Goal: Task Accomplishment & Management: Use online tool/utility

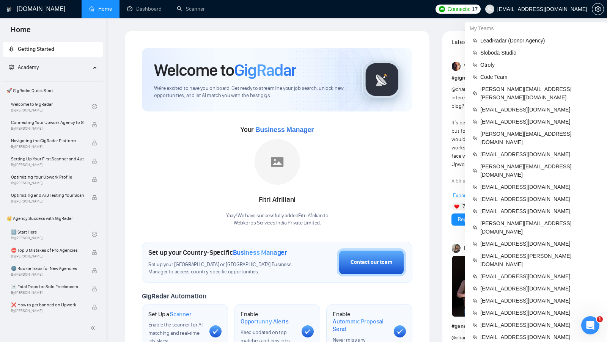
scroll to position [294, 0]
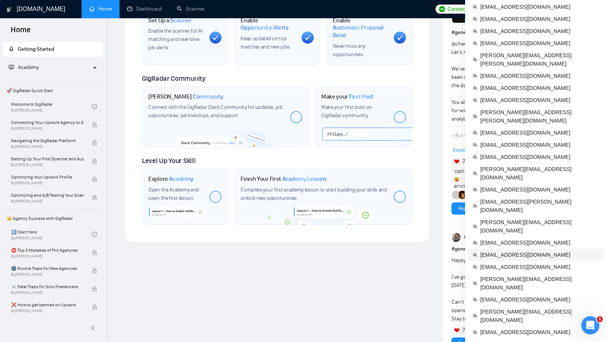
click at [539, 251] on span "[EMAIL_ADDRESS][DOMAIN_NAME]" at bounding box center [539, 255] width 119 height 8
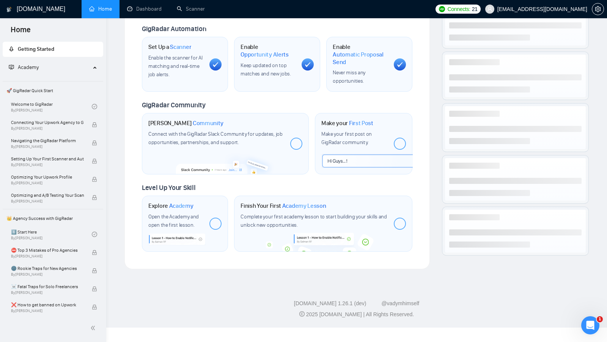
scroll to position [253, 0]
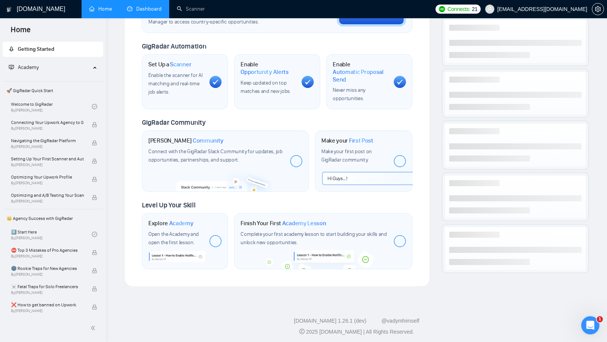
click at [141, 12] on link "Dashboard" at bounding box center [144, 9] width 35 height 6
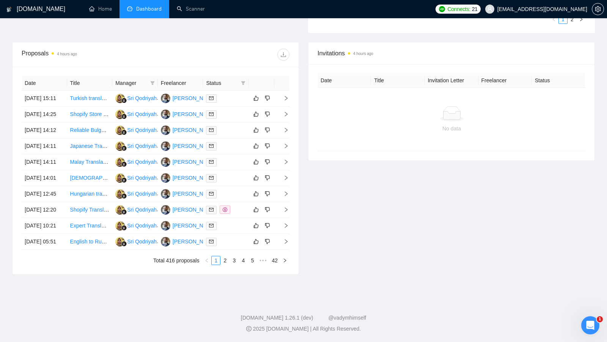
scroll to position [309, 0]
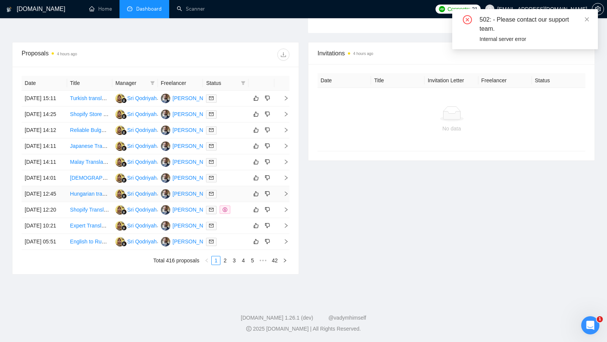
click at [236, 195] on td at bounding box center [226, 194] width 46 height 16
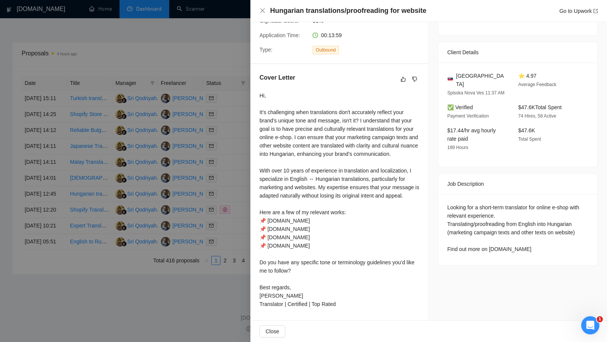
scroll to position [158, 0]
click at [197, 180] on div at bounding box center [303, 171] width 607 height 342
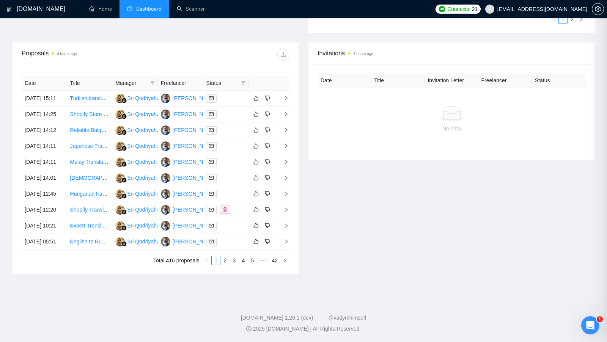
scroll to position [277, 0]
click at [227, 265] on link "2" at bounding box center [225, 260] width 8 height 8
click at [243, 214] on div at bounding box center [225, 210] width 39 height 9
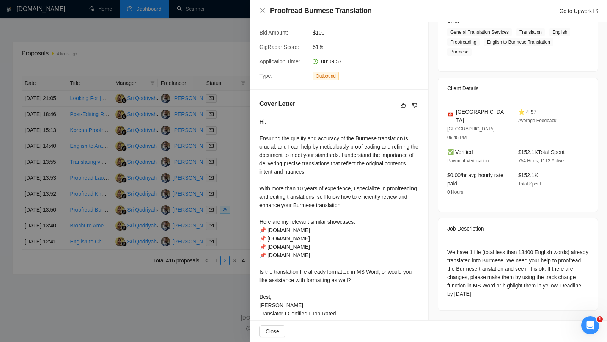
click at [221, 199] on div at bounding box center [303, 171] width 607 height 342
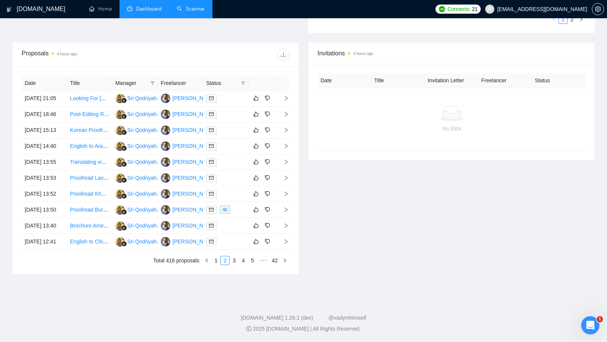
click at [196, 8] on link "Scanner" at bounding box center [191, 9] width 28 height 6
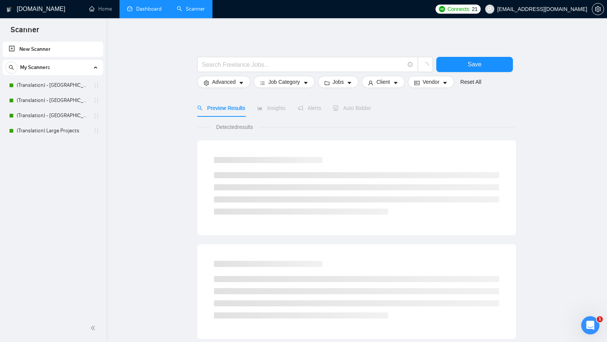
click at [136, 9] on link "Dashboard" at bounding box center [144, 9] width 35 height 6
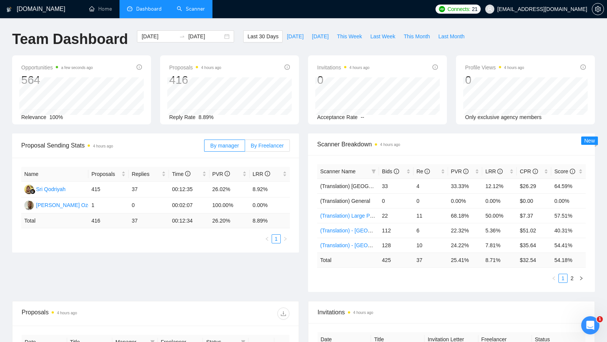
click at [251, 151] on label "By Freelancer" at bounding box center [267, 146] width 45 height 12
click at [245, 148] on input "By Freelancer" at bounding box center [245, 148] width 0 height 0
click at [260, 145] on span "By Freelancer" at bounding box center [267, 146] width 33 height 6
click at [245, 148] on input "By Freelancer" at bounding box center [245, 148] width 0 height 0
click at [256, 147] on span "By Freelancer" at bounding box center [267, 146] width 33 height 6
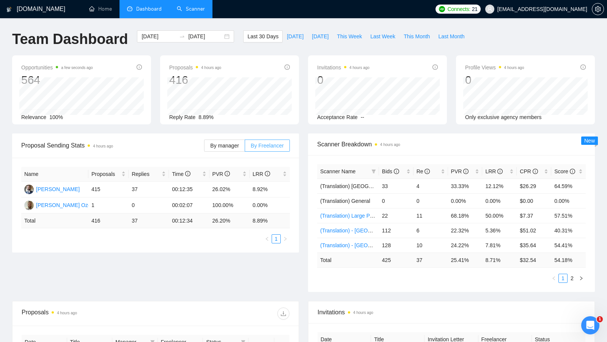
click at [245, 148] on input "By Freelancer" at bounding box center [245, 148] width 0 height 0
click at [232, 147] on span "By manager" at bounding box center [224, 146] width 28 height 6
click at [204, 148] on input "By manager" at bounding box center [204, 148] width 0 height 0
click at [256, 144] on span "By Freelancer" at bounding box center [267, 146] width 33 height 6
click at [245, 148] on input "By Freelancer" at bounding box center [245, 148] width 0 height 0
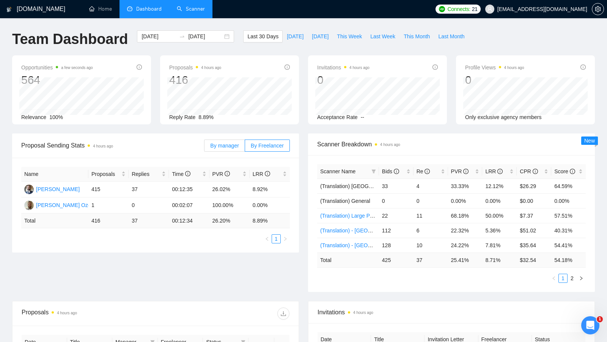
click at [231, 144] on span "By manager" at bounding box center [224, 146] width 28 height 6
click at [204, 148] on input "By manager" at bounding box center [204, 148] width 0 height 0
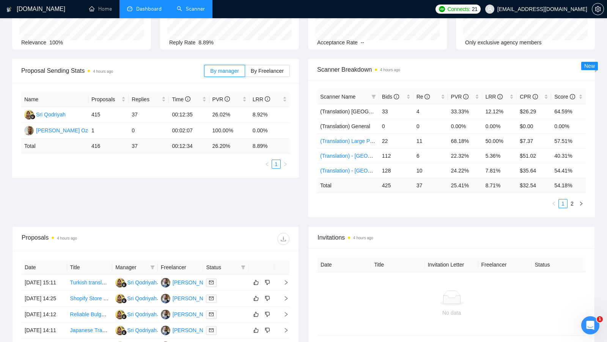
scroll to position [121, 0]
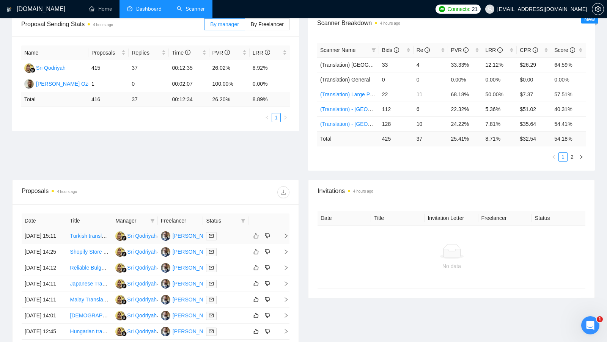
click at [188, 235] on div "[PERSON_NAME]" at bounding box center [195, 236] width 44 height 8
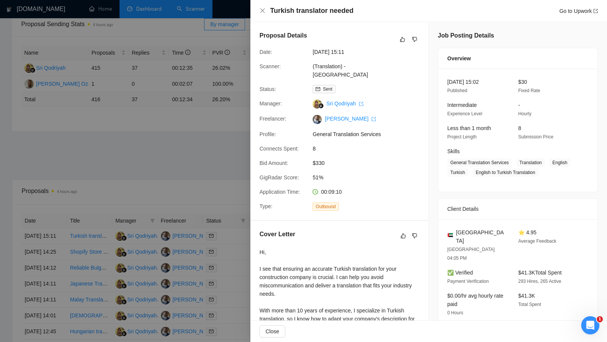
click at [221, 155] on div at bounding box center [303, 171] width 607 height 342
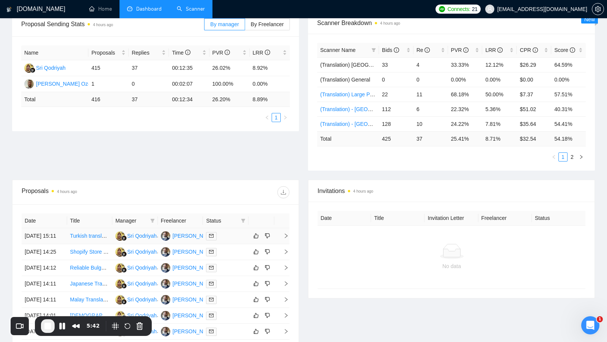
click at [228, 243] on td at bounding box center [226, 236] width 46 height 16
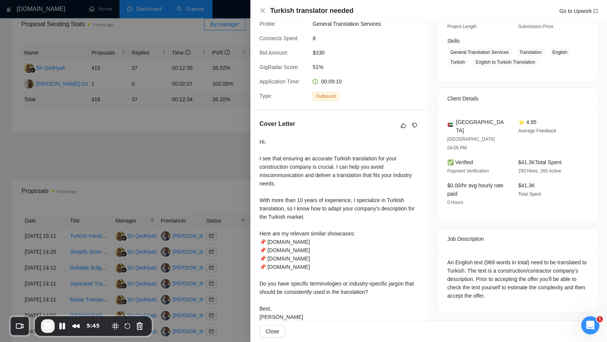
scroll to position [122, 0]
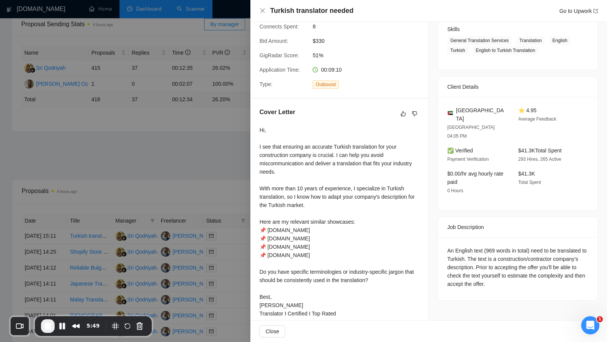
click at [232, 172] on div at bounding box center [303, 171] width 607 height 342
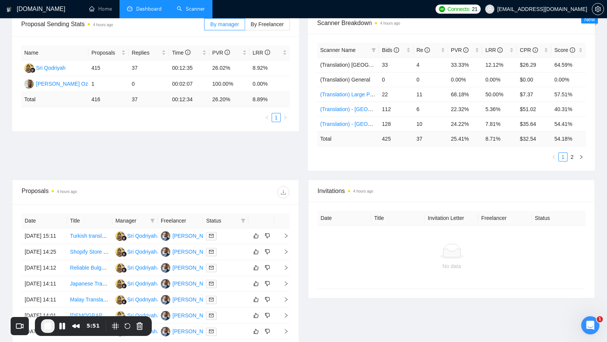
click at [191, 7] on link "Scanner" at bounding box center [191, 9] width 28 height 6
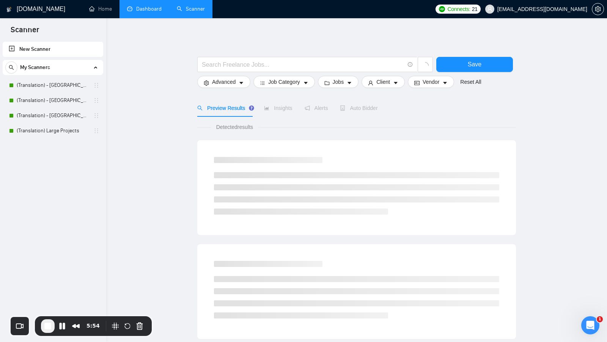
click at [141, 6] on link "Dashboard" at bounding box center [144, 9] width 35 height 6
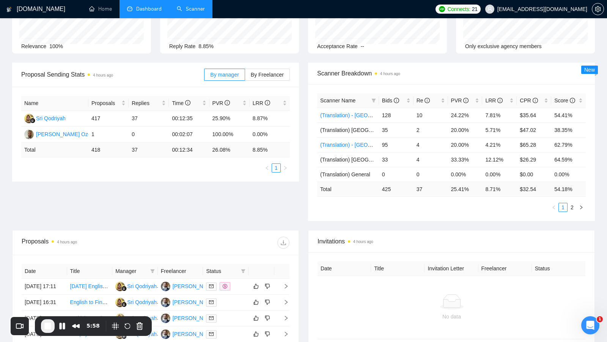
scroll to position [82, 0]
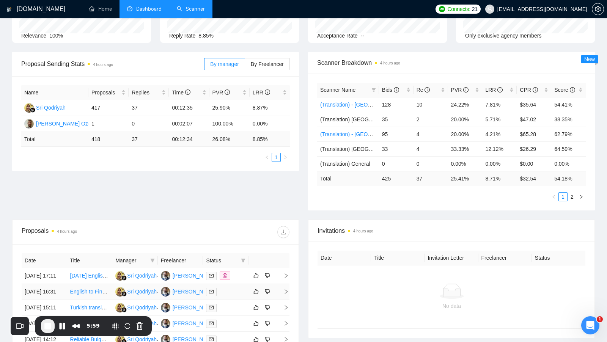
click at [230, 295] on div at bounding box center [225, 291] width 39 height 9
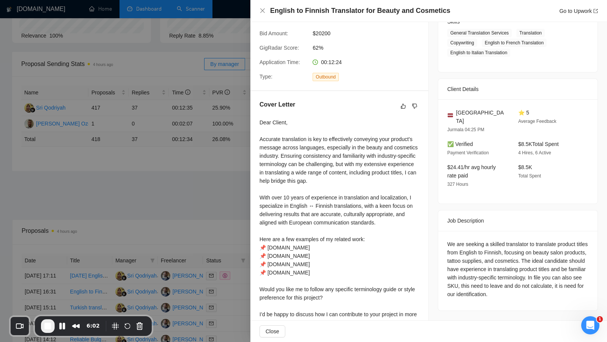
scroll to position [133, 0]
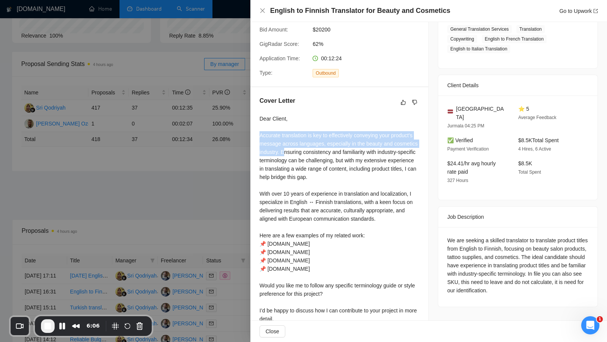
drag, startPoint x: 260, startPoint y: 126, endPoint x: 323, endPoint y: 140, distance: 64.4
click at [323, 140] on div "Dear Client, Accurate translation is key to effectively conveying your product'…" at bounding box center [339, 236] width 160 height 242
drag, startPoint x: 260, startPoint y: 127, endPoint x: 316, endPoint y: 141, distance: 57.8
click at [316, 141] on div "Dear Client, Accurate translation is key to effectively conveying your product'…" at bounding box center [339, 236] width 160 height 242
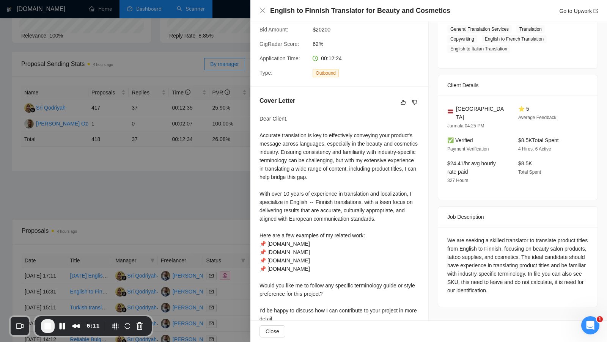
click at [231, 173] on div at bounding box center [303, 171] width 607 height 342
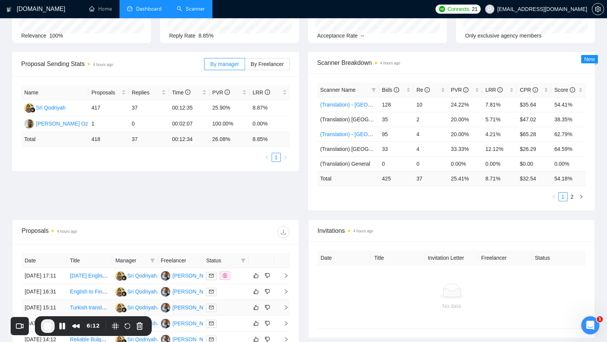
click at [240, 312] on div at bounding box center [225, 307] width 39 height 9
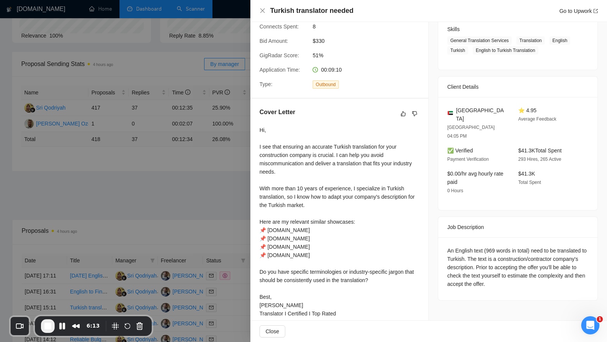
click at [233, 231] on div at bounding box center [303, 171] width 607 height 342
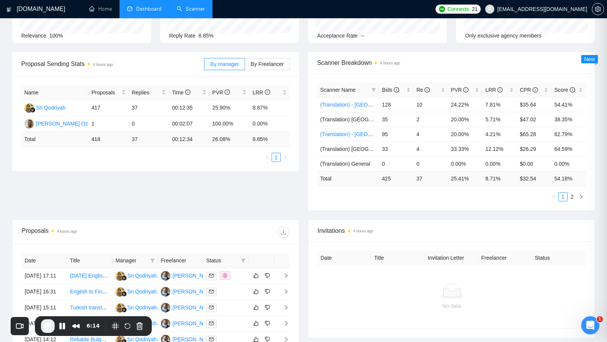
scroll to position [137, 0]
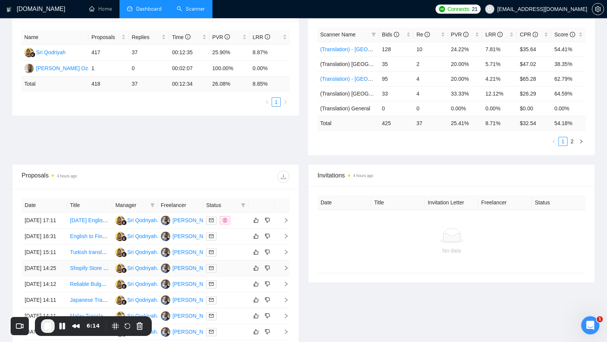
click at [224, 276] on td at bounding box center [226, 269] width 46 height 16
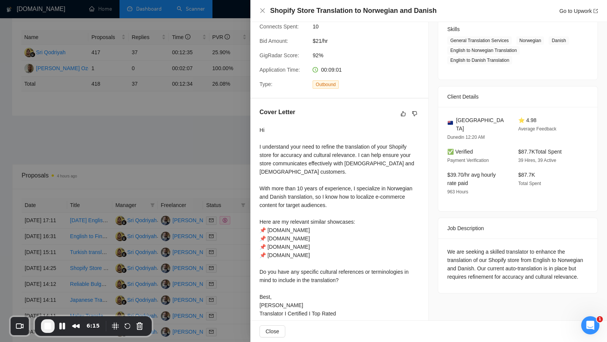
click at [224, 302] on div at bounding box center [303, 171] width 607 height 342
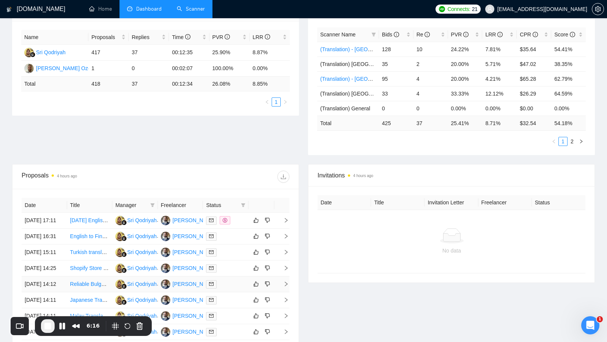
click at [224, 292] on td at bounding box center [226, 284] width 46 height 16
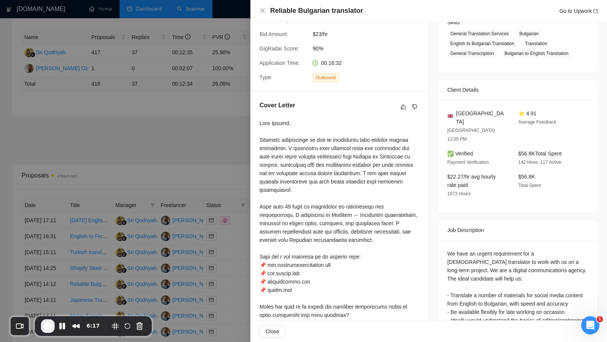
scroll to position [130, 0]
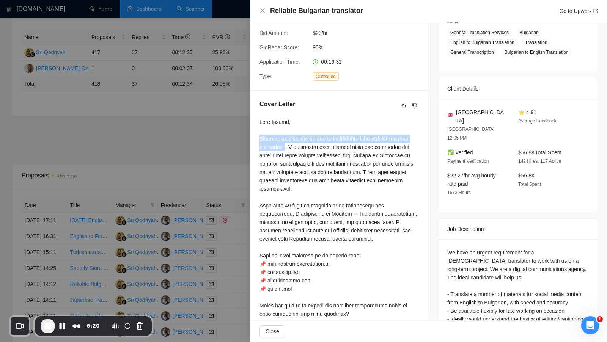
drag, startPoint x: 259, startPoint y: 129, endPoint x: 285, endPoint y: 138, distance: 27.0
click at [285, 138] on div at bounding box center [339, 247] width 160 height 259
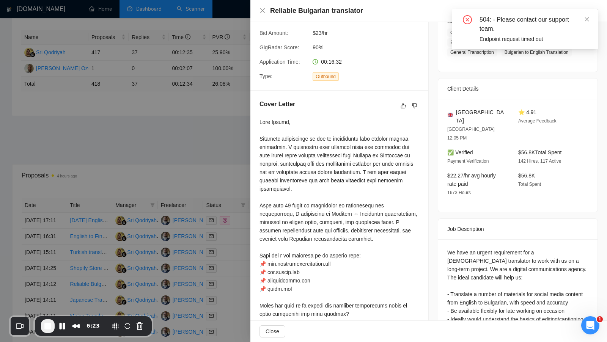
click at [304, 140] on div at bounding box center [339, 247] width 160 height 259
click at [585, 16] on span at bounding box center [586, 19] width 5 height 6
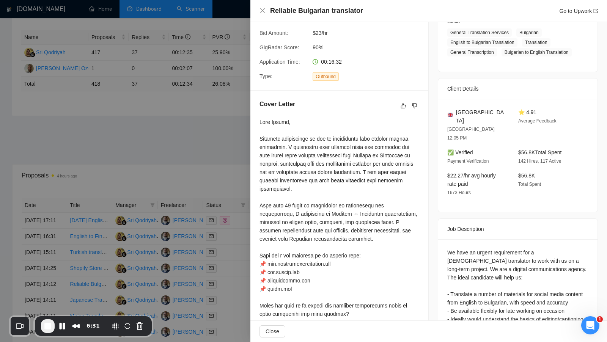
scroll to position [153, 0]
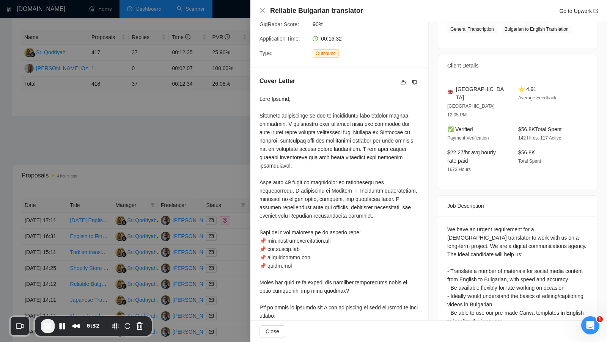
click at [547, 225] on div "We have an urgent requirement for a [DEMOGRAPHIC_DATA] translator to work with …" at bounding box center [517, 296] width 141 height 142
drag, startPoint x: 291, startPoint y: 174, endPoint x: 340, endPoint y: 174, distance: 48.9
click at [340, 174] on div at bounding box center [339, 224] width 160 height 259
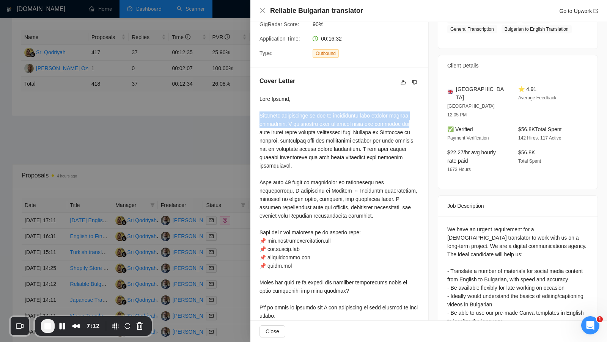
drag, startPoint x: 259, startPoint y: 104, endPoint x: 410, endPoint y: 119, distance: 152.4
click at [410, 118] on div "Cover Letter" at bounding box center [339, 216] width 178 height 298
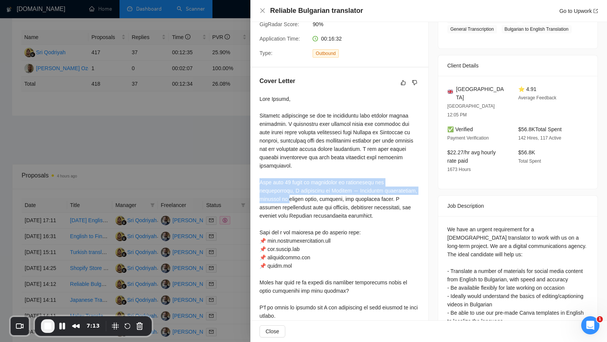
drag, startPoint x: 259, startPoint y: 162, endPoint x: 402, endPoint y: 173, distance: 143.7
click at [402, 173] on div "Cover Letter" at bounding box center [339, 216] width 178 height 298
click at [261, 106] on div at bounding box center [339, 224] width 160 height 259
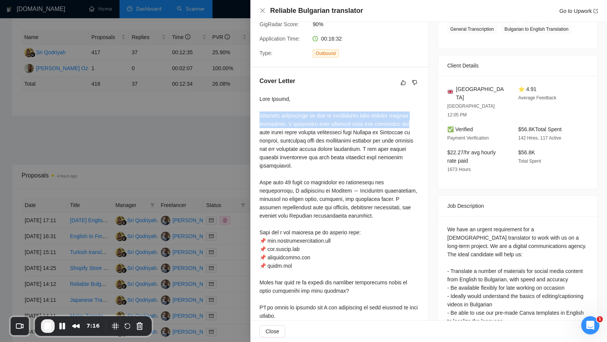
drag, startPoint x: 259, startPoint y: 106, endPoint x: 410, endPoint y: 114, distance: 151.5
click at [410, 114] on div "Cover Letter" at bounding box center [339, 216] width 178 height 298
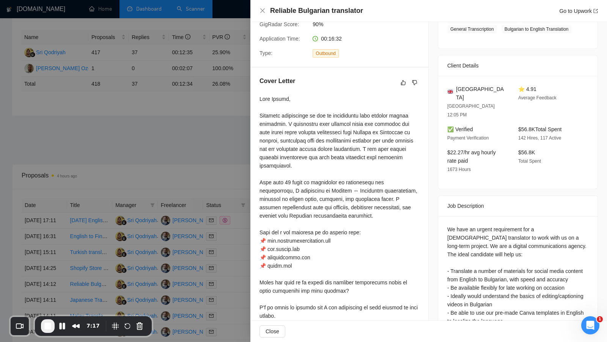
click at [394, 132] on div at bounding box center [339, 224] width 160 height 259
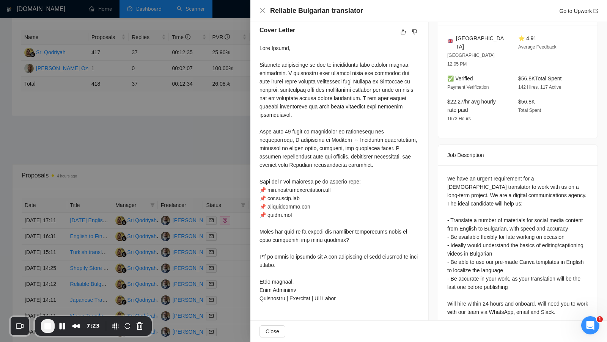
scroll to position [148, 0]
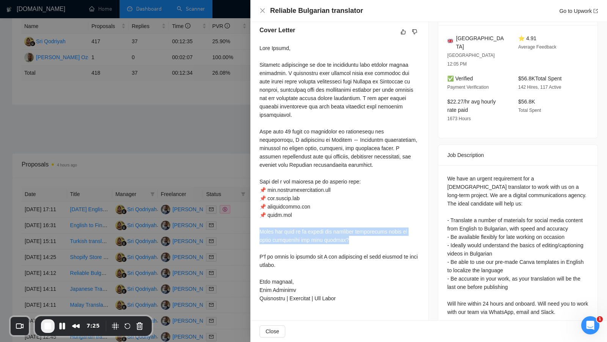
drag, startPoint x: 350, startPoint y: 223, endPoint x: 254, endPoint y: 217, distance: 95.7
click at [254, 217] on div "Cover Letter" at bounding box center [339, 166] width 178 height 298
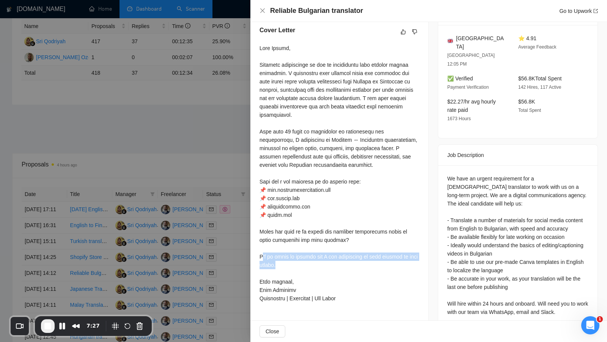
drag, startPoint x: 291, startPoint y: 246, endPoint x: 261, endPoint y: 238, distance: 31.1
click at [261, 238] on div at bounding box center [339, 173] width 160 height 259
click at [206, 168] on div at bounding box center [303, 171] width 607 height 342
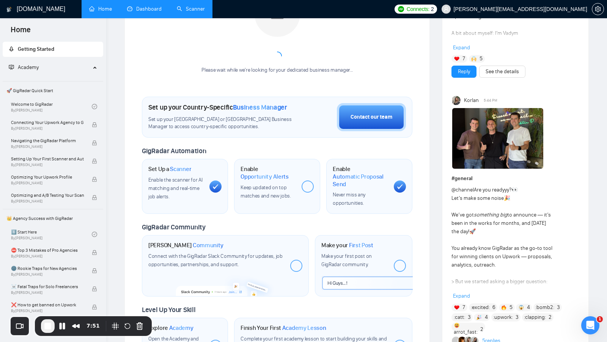
click at [151, 12] on link "Dashboard" at bounding box center [144, 9] width 35 height 6
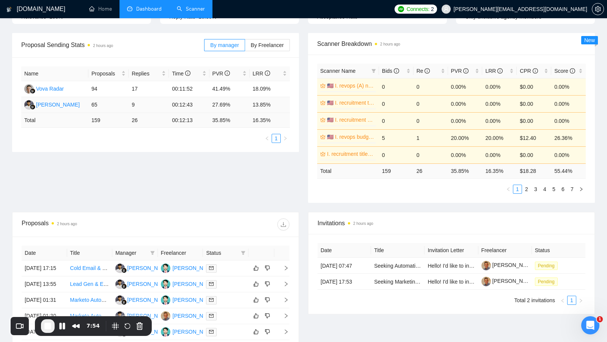
scroll to position [99, 0]
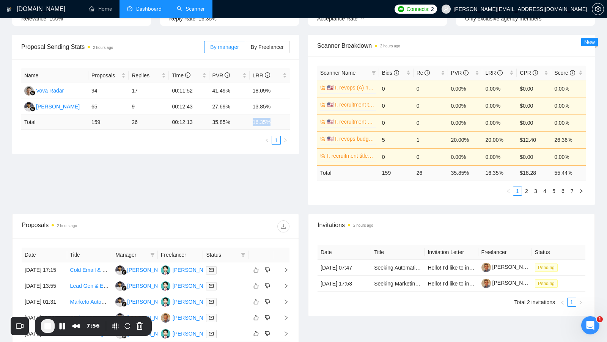
drag, startPoint x: 250, startPoint y: 118, endPoint x: 282, endPoint y: 119, distance: 31.5
click at [282, 119] on td "16.35 %" at bounding box center [270, 122] width 40 height 15
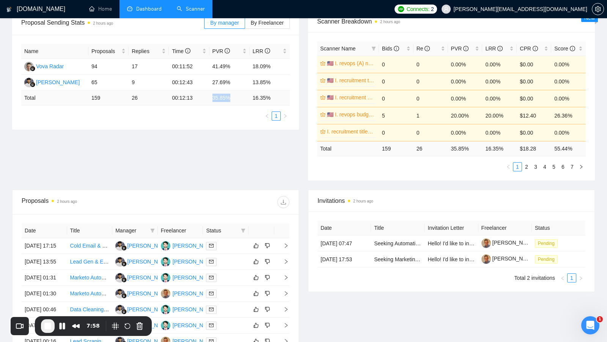
drag, startPoint x: 237, startPoint y: 97, endPoint x: 206, endPoint y: 98, distance: 30.7
click at [206, 97] on tr "Total 159 26 00:12:13 35.85 % 16.35 %" at bounding box center [155, 98] width 268 height 15
click at [206, 124] on div "Name Proposals Replies Time PVR LRR Vova Radar 94 17 00:11:52 41.49% 18.09% [PE…" at bounding box center [155, 82] width 287 height 95
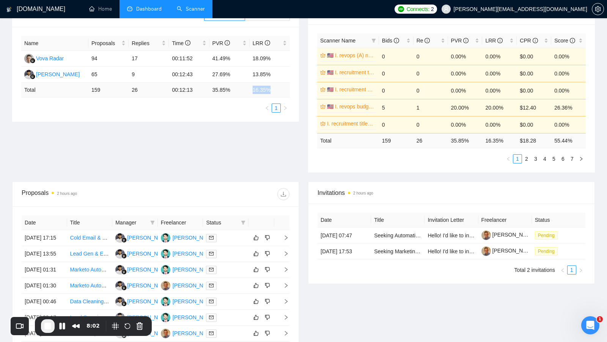
drag, startPoint x: 252, startPoint y: 90, endPoint x: 271, endPoint y: 90, distance: 19.0
click at [271, 90] on td "16.35 %" at bounding box center [270, 90] width 40 height 15
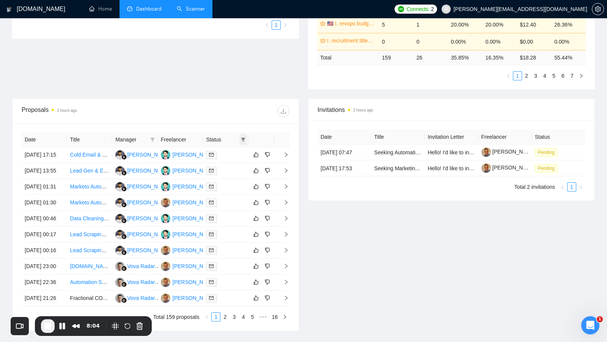
click at [245, 141] on span at bounding box center [243, 139] width 8 height 11
click at [210, 155] on label at bounding box center [209, 152] width 6 height 8
click at [210, 155] on input "checkbox" at bounding box center [209, 152] width 6 height 6
click at [241, 102] on div "Proposals 2 hours ago" at bounding box center [156, 111] width 268 height 24
click at [242, 137] on icon "filter" at bounding box center [243, 139] width 5 height 5
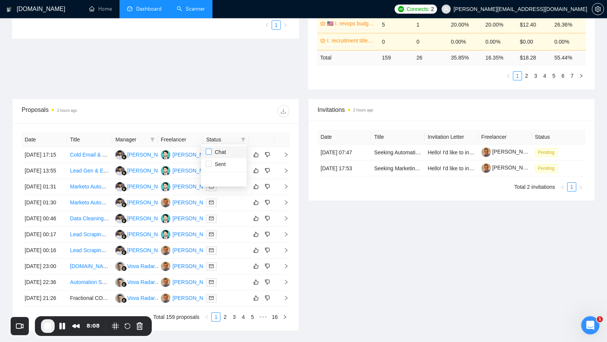
click at [208, 151] on input "checkbox" at bounding box center [209, 152] width 6 height 6
checkbox input "true"
click at [250, 112] on div at bounding box center [222, 111] width 134 height 12
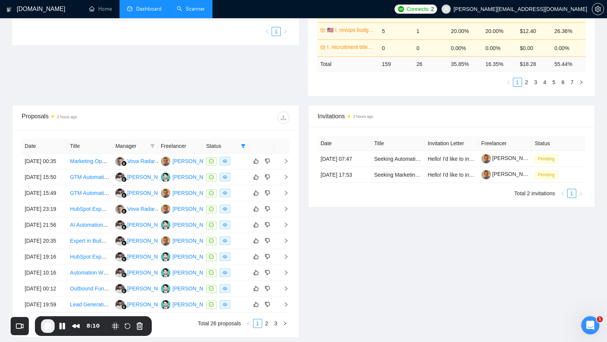
scroll to position [209, 0]
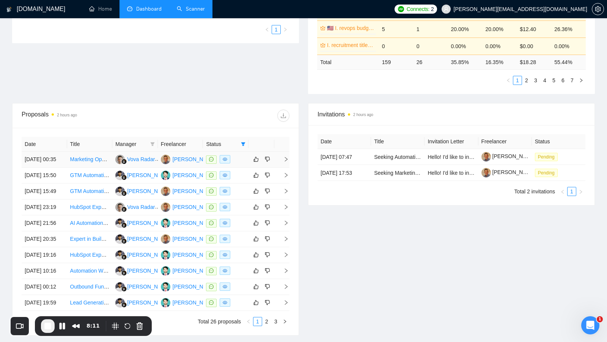
click at [240, 160] on div at bounding box center [225, 159] width 39 height 9
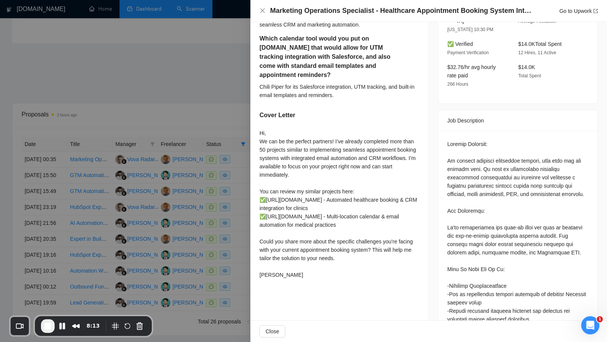
scroll to position [239, 0]
click at [238, 218] on div at bounding box center [303, 171] width 607 height 342
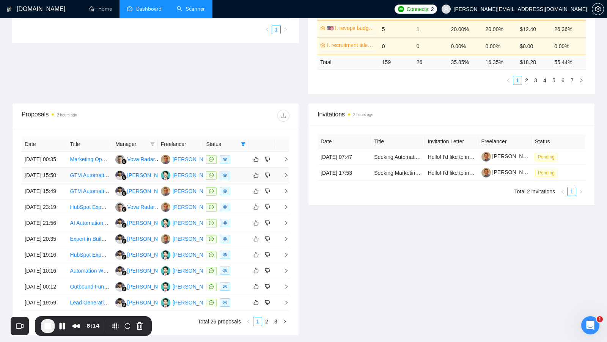
click at [239, 184] on td at bounding box center [226, 176] width 46 height 16
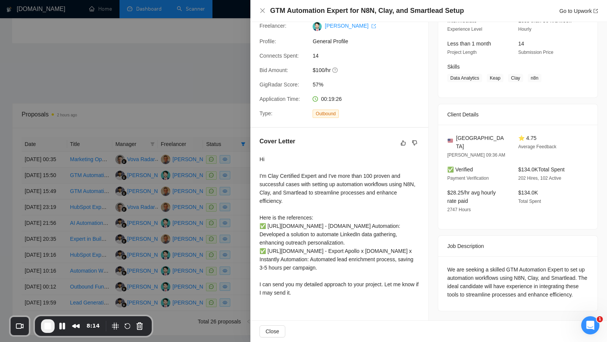
scroll to position [122, 0]
drag, startPoint x: 258, startPoint y: 155, endPoint x: 320, endPoint y: 155, distance: 62.2
click at [320, 155] on div "Cover Letter Hi I'm Clay Certified Expert and I've more than 100 proven and suc…" at bounding box center [339, 218] width 178 height 181
click at [322, 156] on div "Hi I'm Clay Certified Expert and I've more than 100 proven and successful cases…" at bounding box center [339, 226] width 160 height 142
drag, startPoint x: 320, startPoint y: 155, endPoint x: 396, endPoint y: 155, distance: 75.8
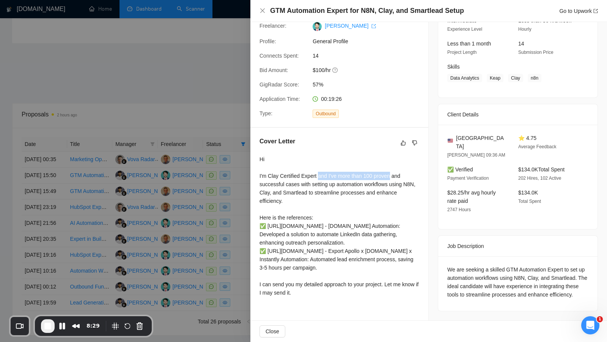
click at [396, 155] on div "Hi I'm Clay Certified Expert and I've more than 100 proven and successful cases…" at bounding box center [339, 226] width 160 height 142
click at [359, 167] on div "Hi I'm Clay Certified Expert and I've more than 100 proven and successful cases…" at bounding box center [339, 226] width 160 height 142
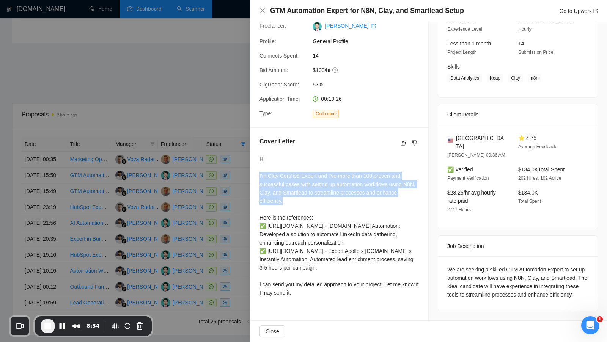
drag, startPoint x: 259, startPoint y: 155, endPoint x: 303, endPoint y: 179, distance: 50.1
click at [303, 179] on div "Cover Letter Hi I'm Clay Certified Expert and I've more than 100 proven and suc…" at bounding box center [339, 218] width 178 height 181
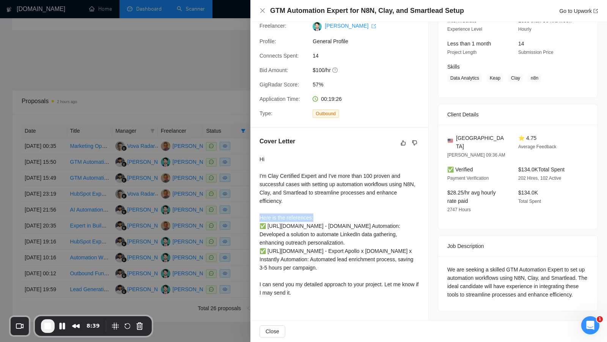
drag, startPoint x: 259, startPoint y: 198, endPoint x: 318, endPoint y: 198, distance: 59.2
click at [318, 198] on div "Cover Letter Hi I'm Clay Certified Expert and I've more than 100 proven and suc…" at bounding box center [339, 218] width 178 height 181
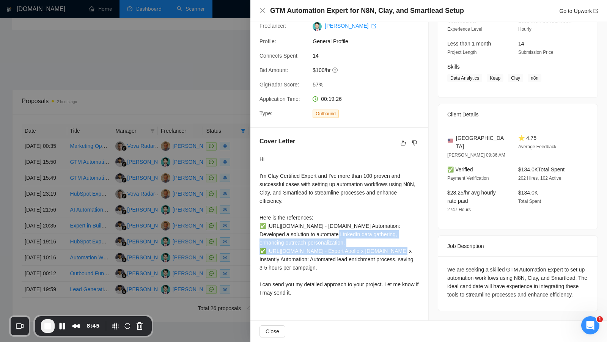
drag, startPoint x: 333, startPoint y: 221, endPoint x: 370, endPoint y: 235, distance: 39.7
click at [370, 235] on div "Hi I'm Clay Certified Expert and I've more than 100 proven and successful cases…" at bounding box center [339, 226] width 160 height 142
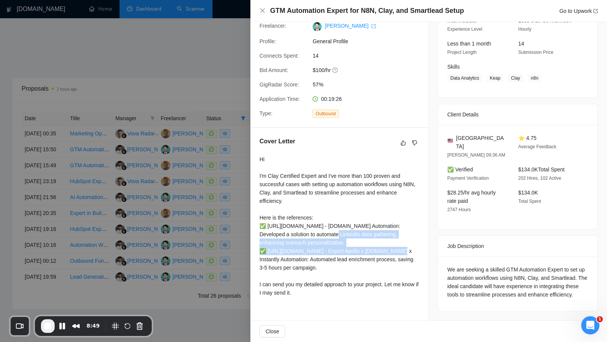
scroll to position [234, 0]
drag, startPoint x: 320, startPoint y: 306, endPoint x: 259, endPoint y: 295, distance: 61.2
click at [259, 295] on div "Hi I'm Clay Certified Expert and I've more than 100 proven and successful cases…" at bounding box center [339, 226] width 160 height 142
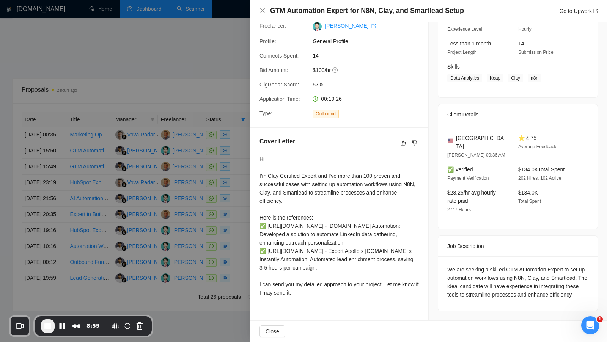
click at [243, 220] on div at bounding box center [303, 171] width 607 height 342
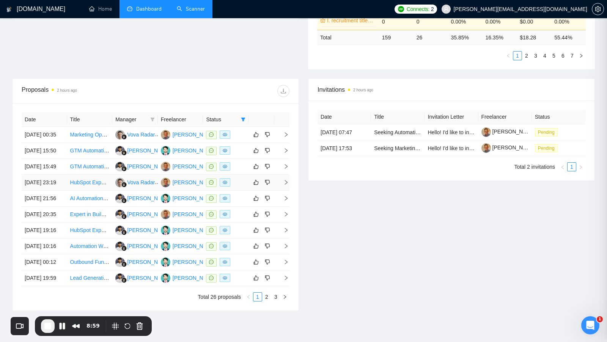
click at [242, 191] on td at bounding box center [226, 183] width 46 height 16
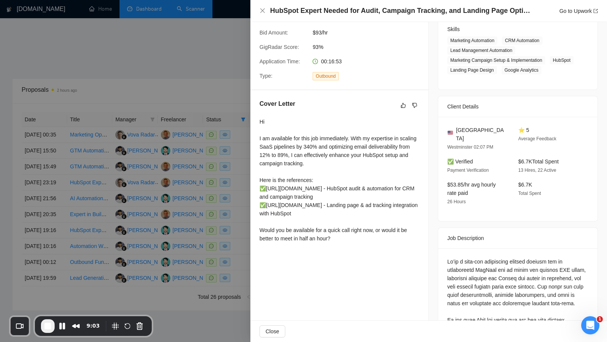
drag, startPoint x: 343, startPoint y: 253, endPoint x: 260, endPoint y: 245, distance: 83.5
click at [261, 243] on div "Hi I am available for this job immediately. With my expertise in scaling SaaS p…" at bounding box center [339, 180] width 160 height 125
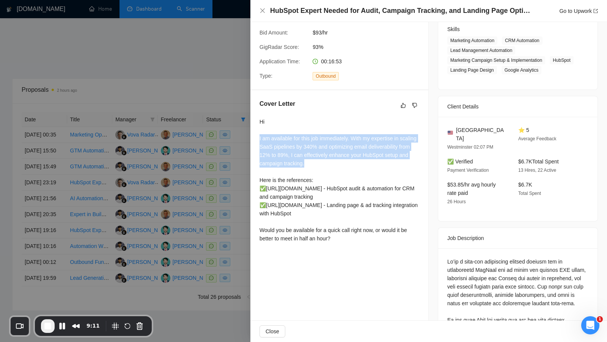
drag, startPoint x: 260, startPoint y: 137, endPoint x: 386, endPoint y: 162, distance: 128.7
click at [386, 162] on div "Hi I am available for this job immediately. With my expertise in scaling SaaS p…" at bounding box center [339, 180] width 160 height 125
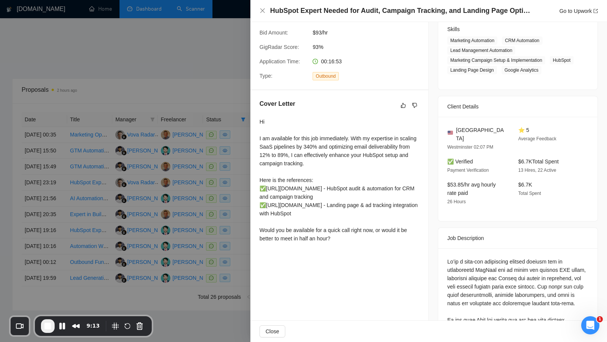
click at [230, 90] on div at bounding box center [303, 171] width 607 height 342
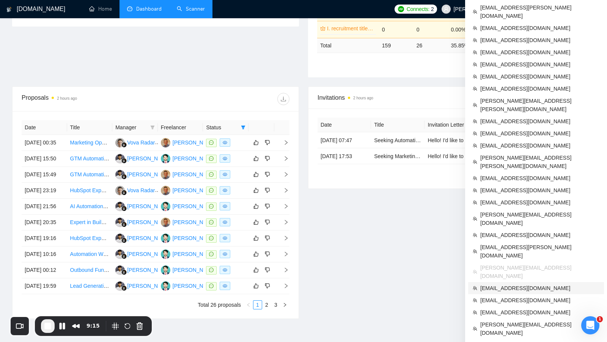
scroll to position [226, 0]
click at [506, 297] on span "[EMAIL_ADDRESS][DOMAIN_NAME]" at bounding box center [539, 301] width 119 height 8
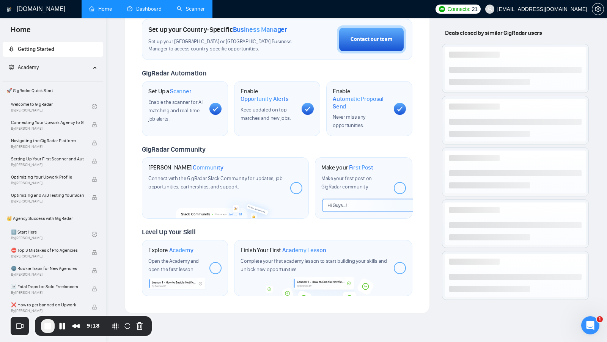
click at [142, 7] on link "Dashboard" at bounding box center [144, 9] width 35 height 6
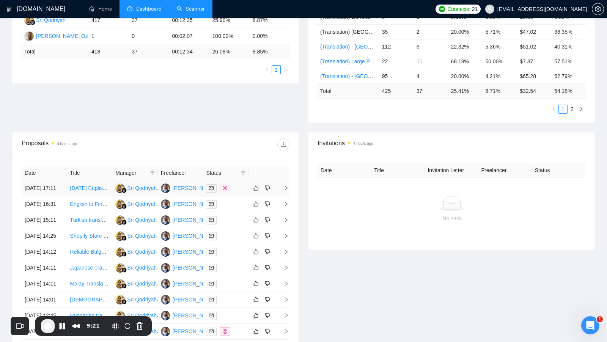
scroll to position [170, 0]
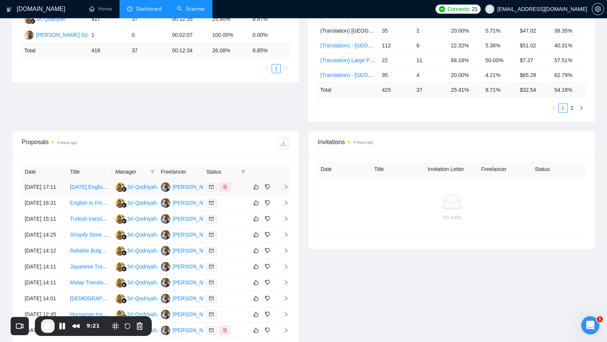
click at [245, 188] on div at bounding box center [225, 187] width 39 height 9
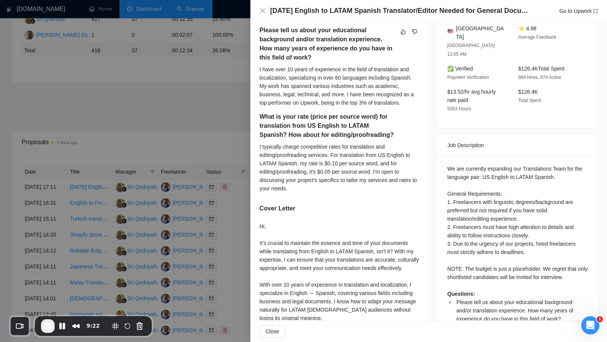
scroll to position [220, 0]
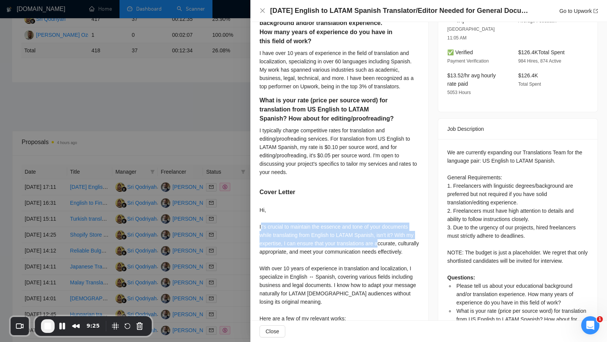
drag, startPoint x: 261, startPoint y: 217, endPoint x: 382, endPoint y: 237, distance: 123.3
click at [382, 237] on div "Hi, It’s crucial to maintain the essence and tone of your documents while trans…" at bounding box center [339, 310] width 160 height 209
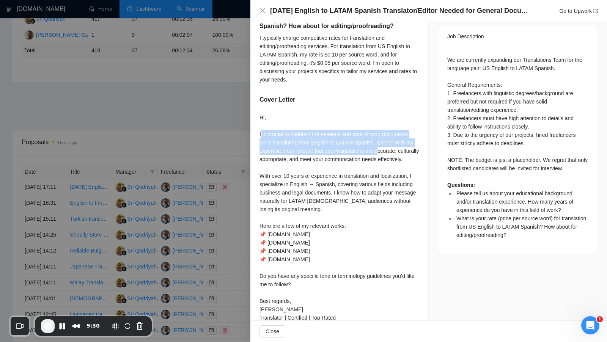
scroll to position [316, 0]
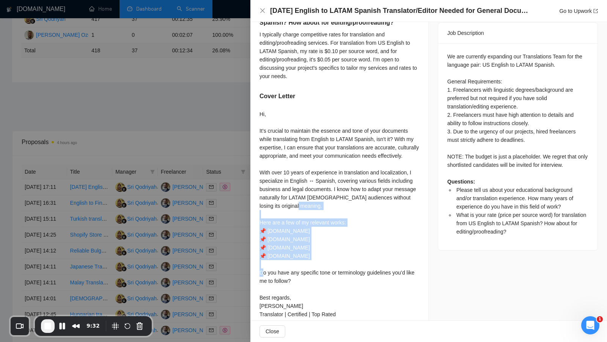
drag, startPoint x: 259, startPoint y: 222, endPoint x: 325, endPoint y: 253, distance: 73.0
click at [325, 253] on div "Please tell us about your educational background and/or translation experience.…" at bounding box center [339, 117] width 178 height 426
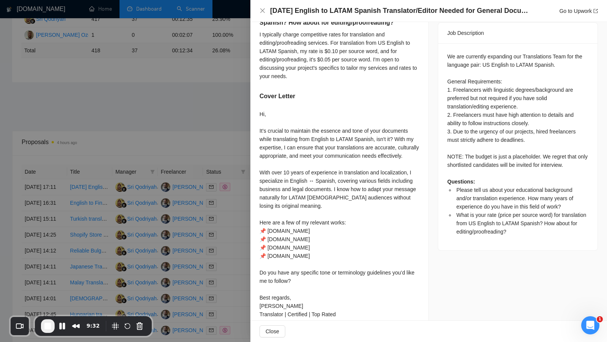
click at [358, 229] on div "Hi, It’s crucial to maintain the essence and tone of your documents while trans…" at bounding box center [339, 214] width 160 height 209
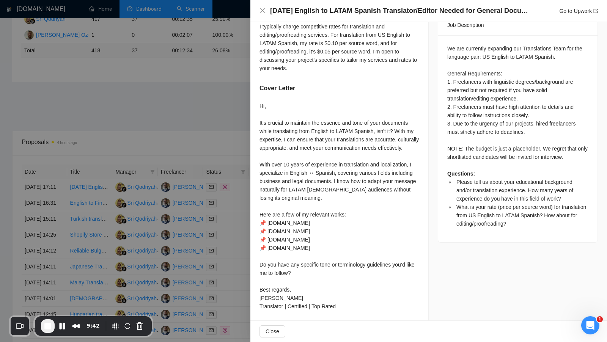
scroll to position [325, 0]
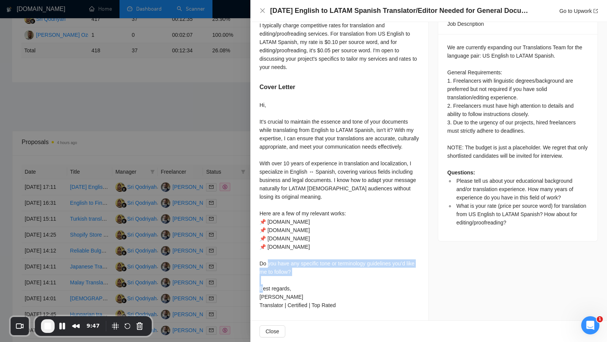
drag, startPoint x: 303, startPoint y: 271, endPoint x: 254, endPoint y: 261, distance: 50.7
click at [254, 261] on div "Please tell us about your educational background and/or translation experience.…" at bounding box center [339, 108] width 178 height 426
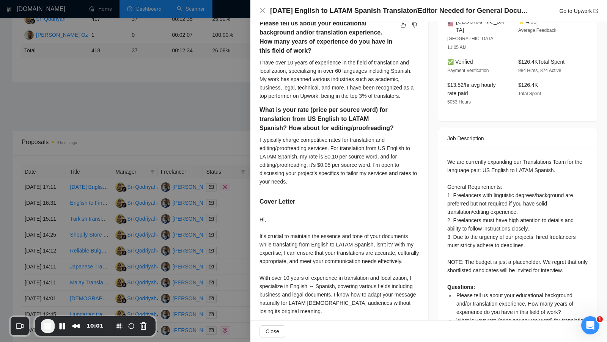
scroll to position [204, 0]
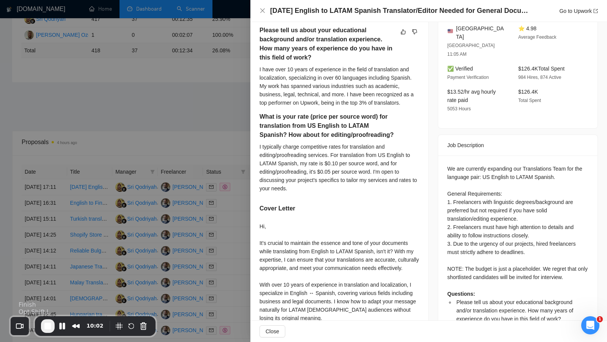
click at [48, 326] on span "End Recording" at bounding box center [47, 326] width 9 height 9
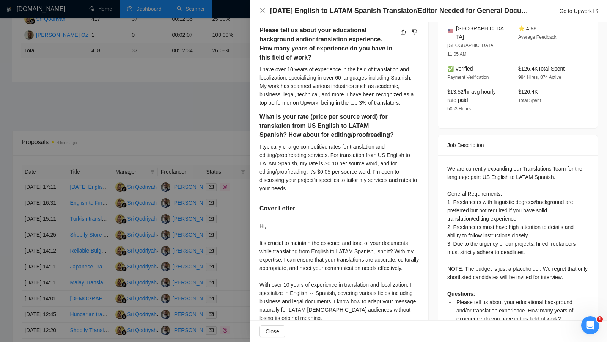
click at [269, 38] on h5 "Please tell us about your educational background and/or translation experience.…" at bounding box center [327, 44] width 136 height 36
click at [239, 48] on div at bounding box center [303, 171] width 607 height 342
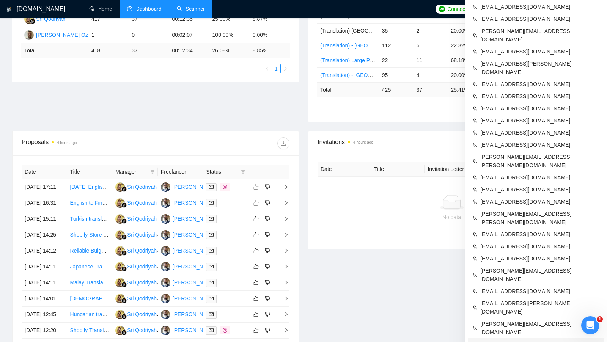
click at [501, 340] on span "[EMAIL_ADDRESS][DOMAIN_NAME]" at bounding box center [539, 344] width 119 height 8
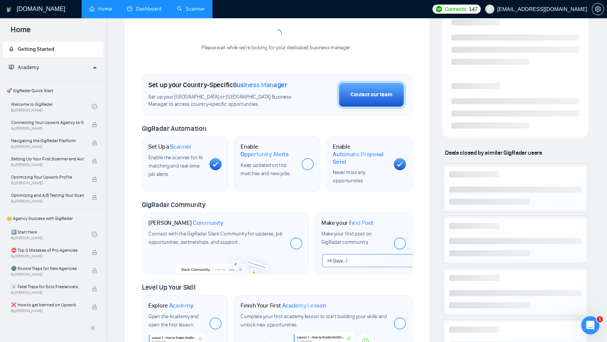
click at [193, 12] on link "Scanner" at bounding box center [191, 9] width 28 height 6
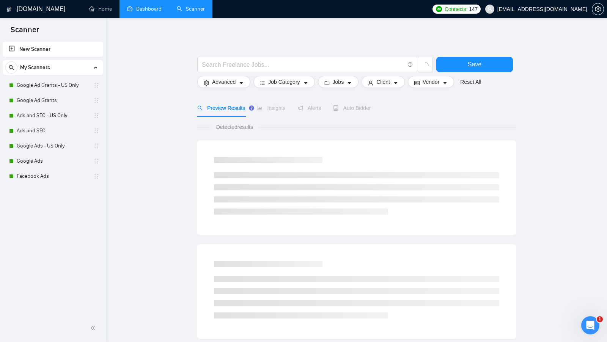
click at [136, 12] on link "Dashboard" at bounding box center [144, 9] width 35 height 6
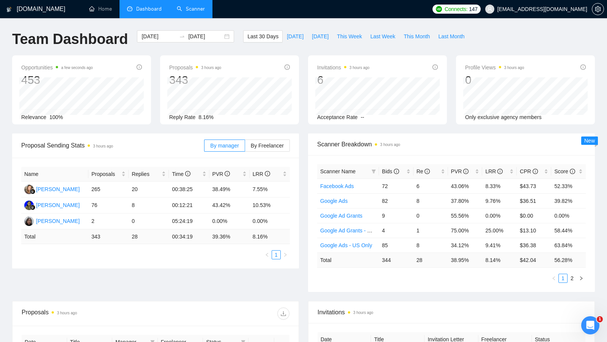
click at [193, 12] on link "Scanner" at bounding box center [191, 9] width 28 height 6
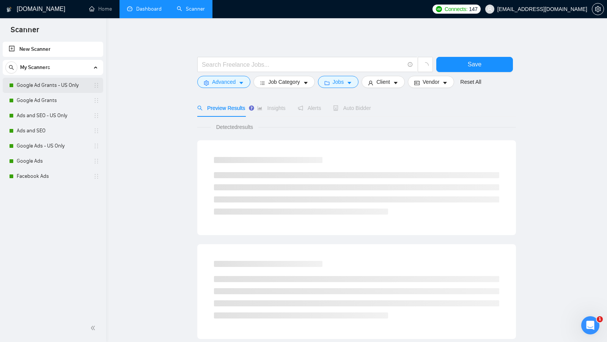
click at [60, 89] on link "Google Ad Grants - US Only" at bounding box center [53, 85] width 72 height 15
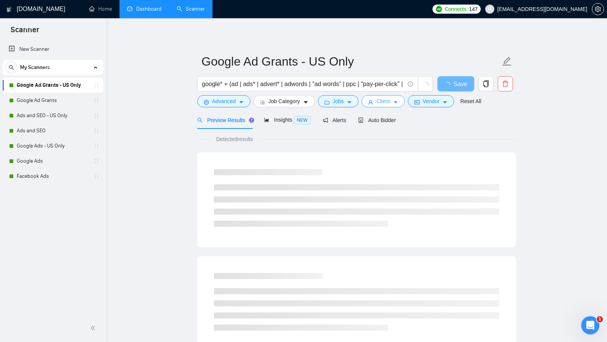
click at [385, 100] on span "Client" at bounding box center [383, 101] width 14 height 8
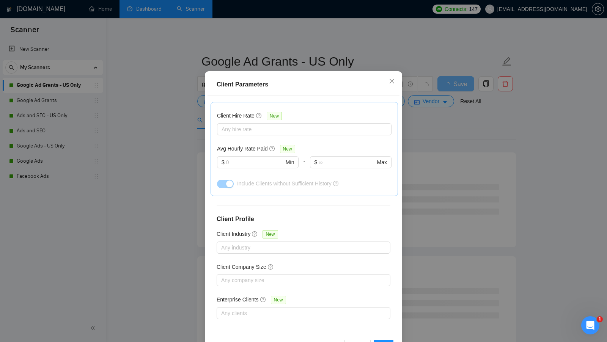
scroll to position [42, 0]
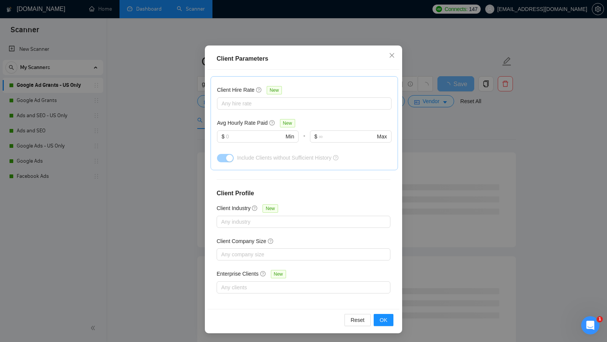
click at [474, 151] on div "Client Parameters Client Location Include Client Countries Select Exclude Clien…" at bounding box center [303, 171] width 607 height 342
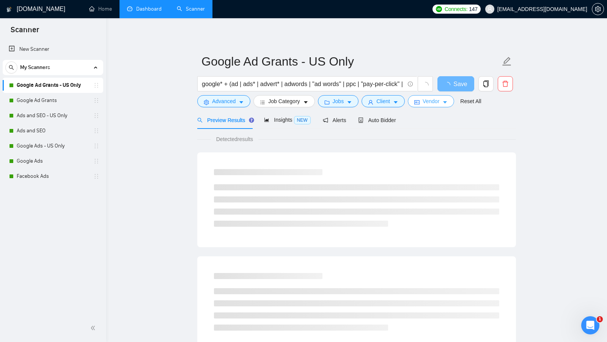
click at [436, 100] on span "Vendor" at bounding box center [430, 101] width 17 height 8
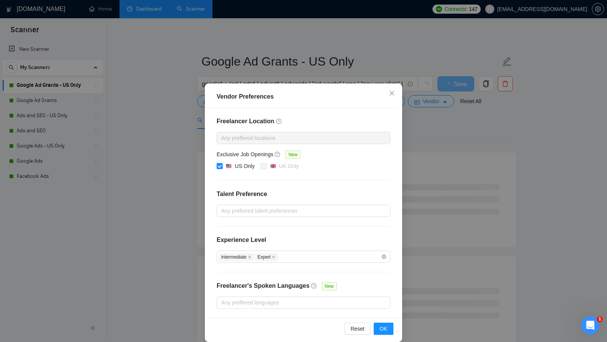
click at [433, 134] on div "Vendor Preferences Freelancer Location Any preffered locations Exclusive Job Op…" at bounding box center [303, 171] width 607 height 342
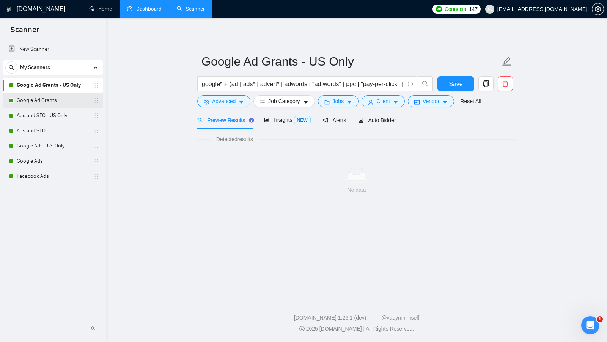
click at [22, 102] on link "Google Ad Grants" at bounding box center [53, 100] width 72 height 15
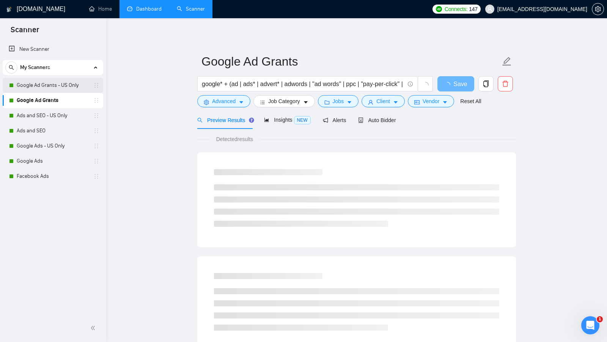
click at [52, 91] on link "Google Ad Grants - US Only" at bounding box center [53, 85] width 72 height 15
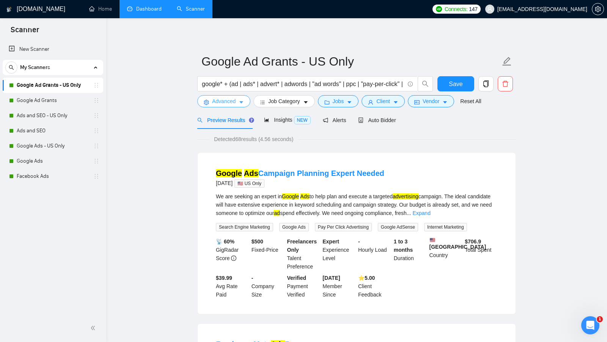
click at [202, 98] on button "Advanced" at bounding box center [223, 101] width 53 height 12
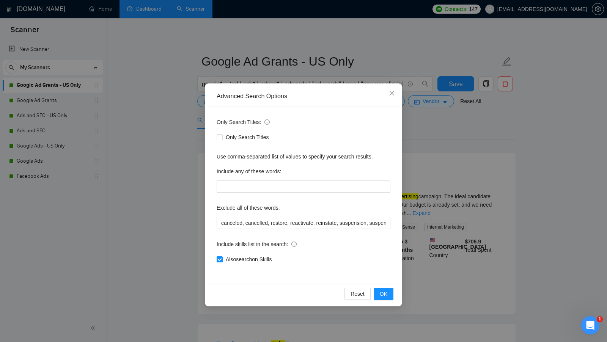
click at [177, 121] on div "Advanced Search Options Only Search Titles: Only Search Titles Use comma-separa…" at bounding box center [303, 171] width 607 height 342
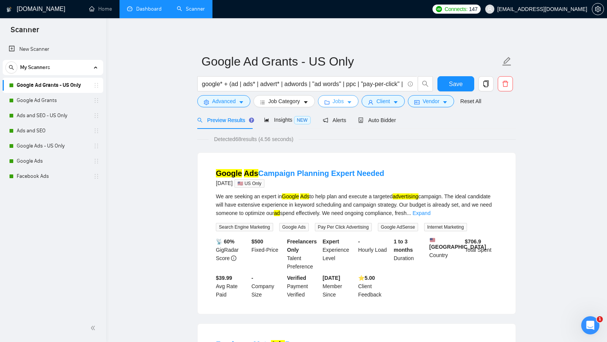
click at [336, 98] on span "Jobs" at bounding box center [338, 101] width 11 height 8
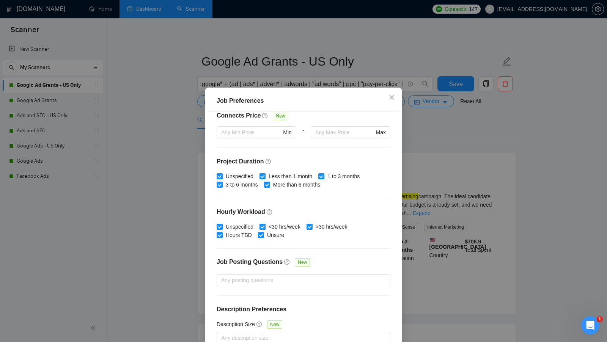
scroll to position [42, 0]
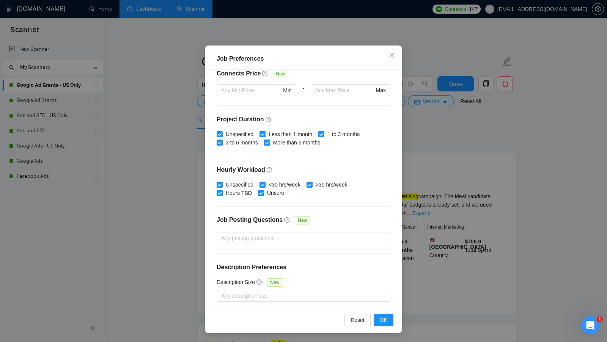
click at [456, 147] on div "Job Preferences Budget Project Type All Fixed Price Hourly Rate Fixed Price Bud…" at bounding box center [303, 171] width 607 height 342
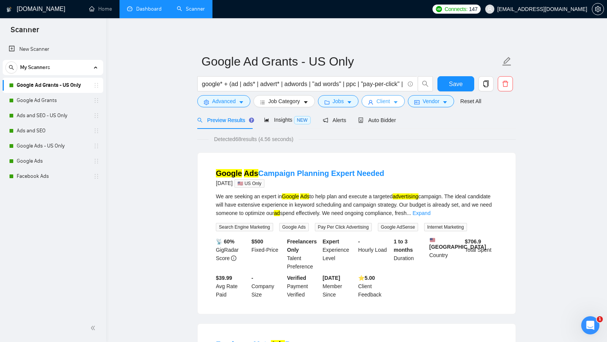
click at [388, 99] on span "Client" at bounding box center [383, 101] width 14 height 8
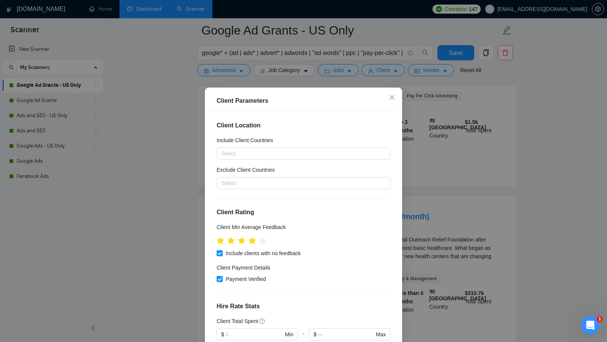
click at [461, 137] on div "Client Parameters Client Location Include Client Countries Select Exclude Clien…" at bounding box center [303, 171] width 607 height 342
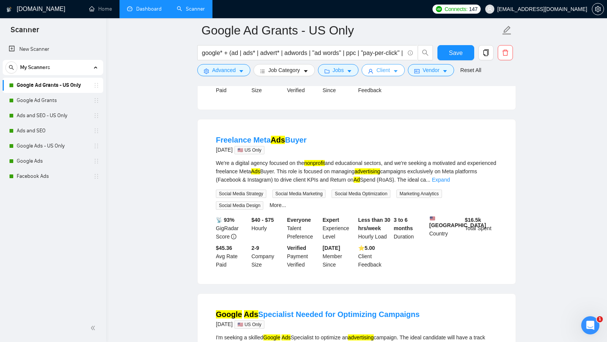
scroll to position [147, 0]
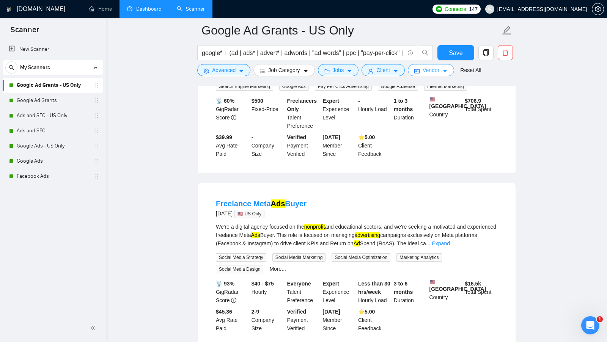
click at [433, 71] on span "Vendor" at bounding box center [430, 70] width 17 height 8
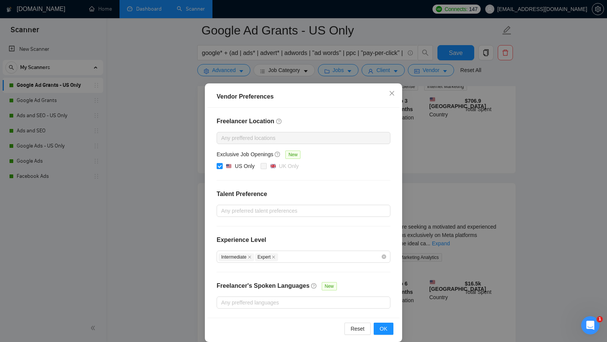
click at [417, 132] on div "Vendor Preferences Freelancer Location Any preffered locations Exclusive Job Op…" at bounding box center [303, 171] width 607 height 342
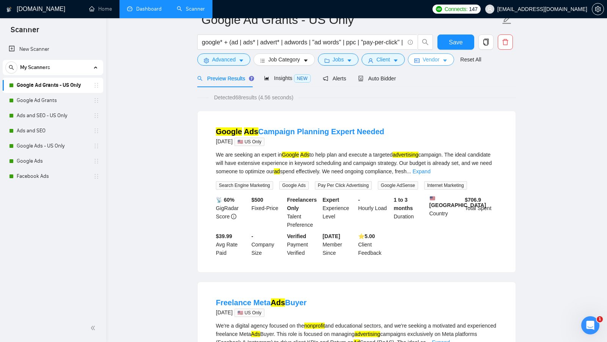
scroll to position [0, 0]
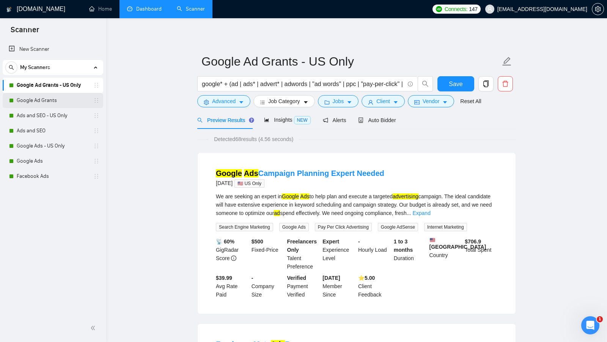
click at [67, 101] on link "Google Ad Grants" at bounding box center [53, 100] width 72 height 15
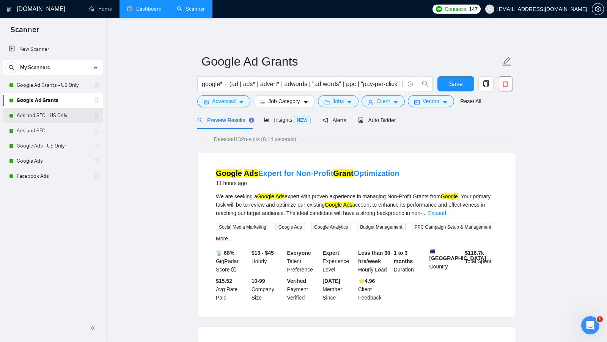
click at [55, 116] on link "Ads and SEO - US Only" at bounding box center [53, 115] width 72 height 15
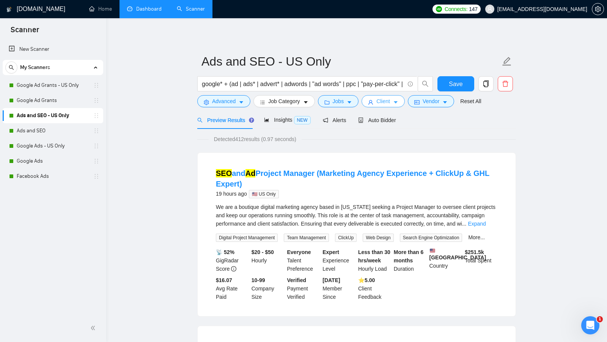
click at [395, 103] on icon "caret-down" at bounding box center [395, 102] width 5 height 5
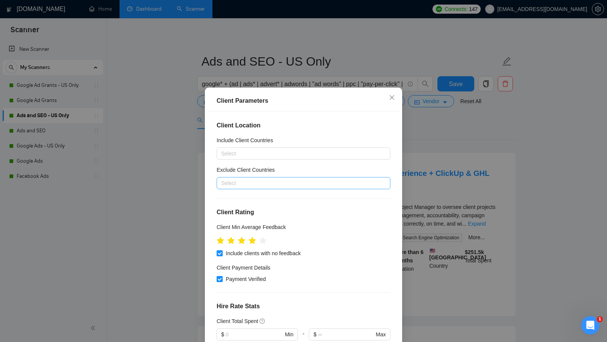
scroll to position [231, 0]
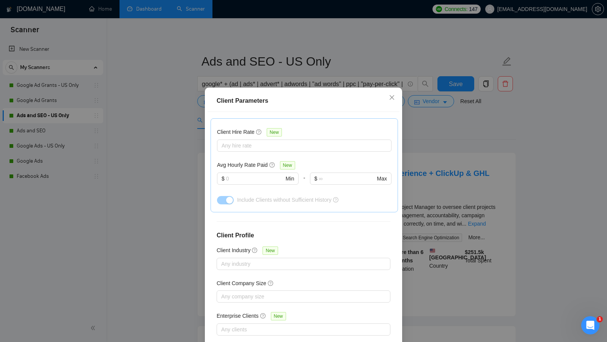
click at [440, 144] on div "Client Parameters Client Location Include Client Countries Select Exclude Clien…" at bounding box center [303, 171] width 607 height 342
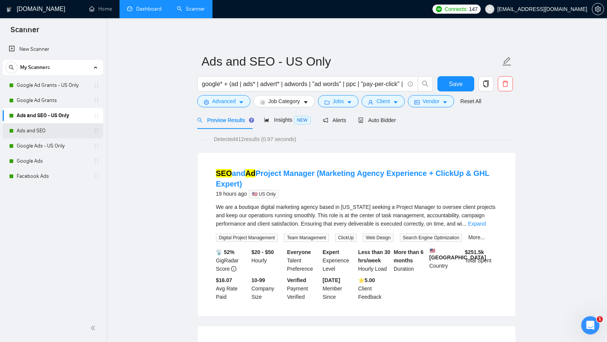
click at [57, 135] on link "Ads and SEO" at bounding box center [53, 130] width 72 height 15
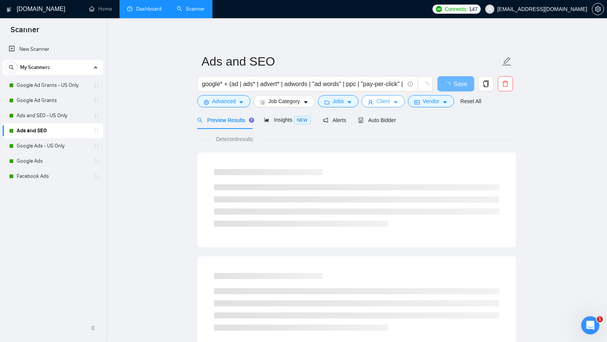
click at [378, 101] on span "Client" at bounding box center [383, 101] width 14 height 8
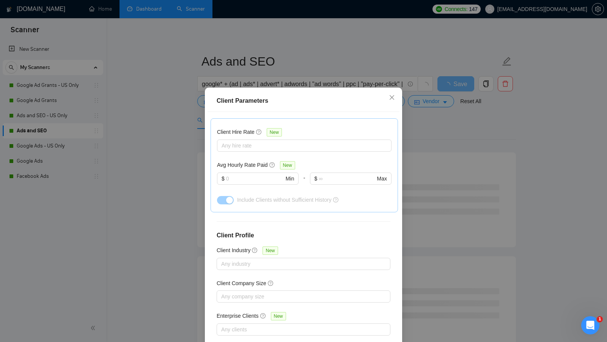
click at [427, 113] on div "Client Parameters Client Location Include Client Countries Select Exclude Clien…" at bounding box center [303, 171] width 607 height 342
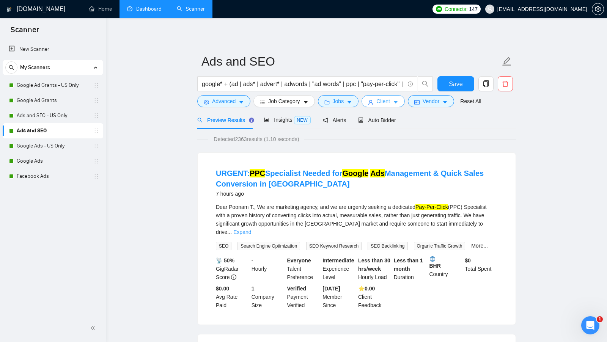
click at [386, 104] on span "Client" at bounding box center [383, 101] width 14 height 8
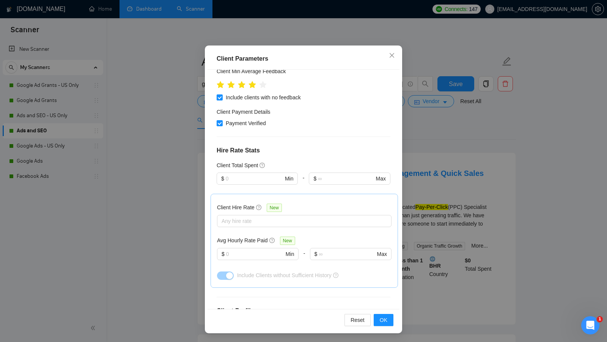
scroll to position [35, 0]
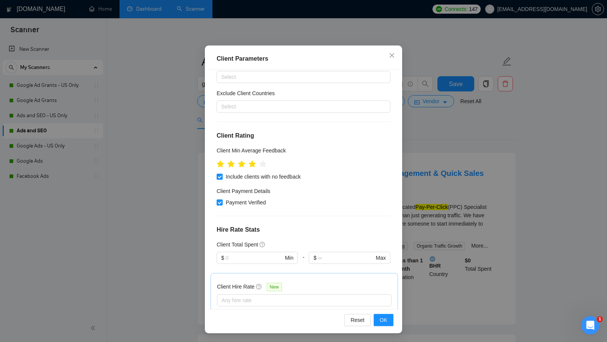
click at [452, 140] on div "Client Parameters Client Location Include Client Countries Select Exclude Clien…" at bounding box center [303, 171] width 607 height 342
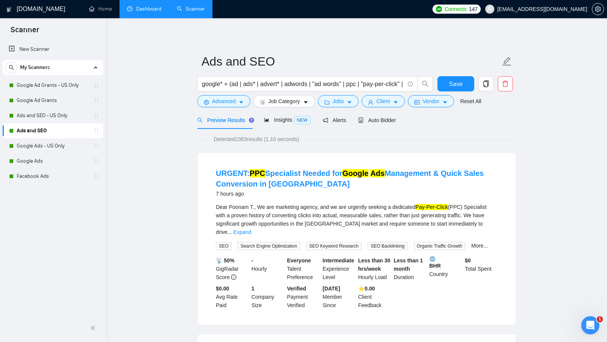
scroll to position [0, 0]
click at [58, 148] on link "Google Ads - US Only" at bounding box center [53, 145] width 72 height 15
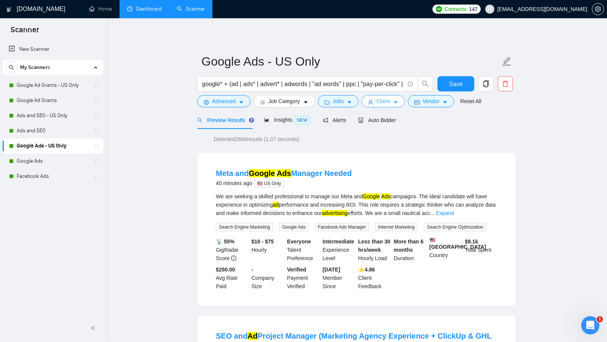
click at [380, 102] on span "Client" at bounding box center [383, 101] width 14 height 8
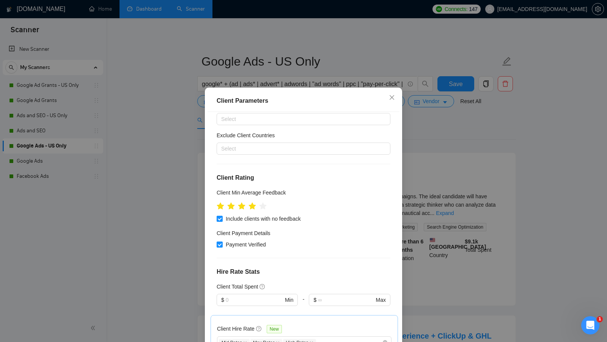
click at [410, 115] on div "Client Parameters Client Location Include Client Countries Select Exclude Clien…" at bounding box center [303, 171] width 607 height 342
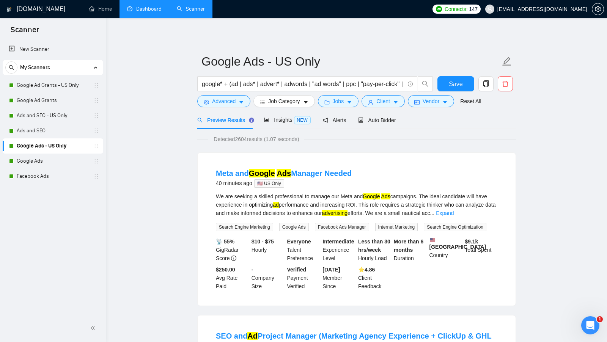
click at [157, 9] on link "Dashboard" at bounding box center [144, 9] width 35 height 6
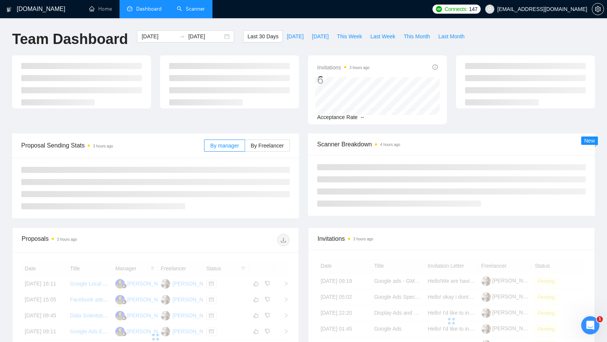
click at [199, 9] on link "Scanner" at bounding box center [191, 9] width 28 height 6
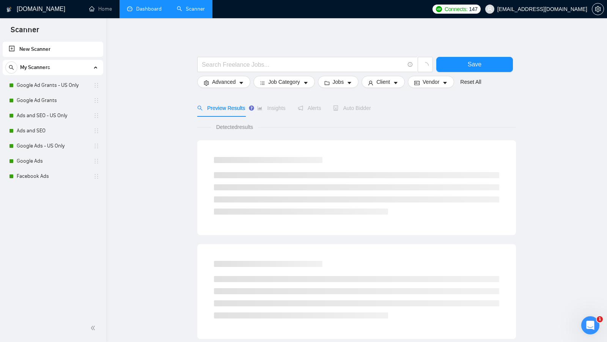
click at [146, 10] on link "Dashboard" at bounding box center [144, 9] width 35 height 6
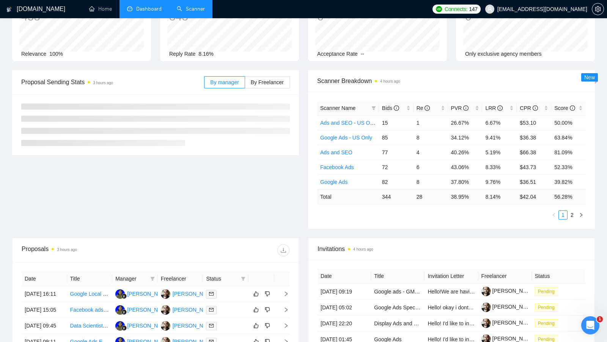
scroll to position [64, 0]
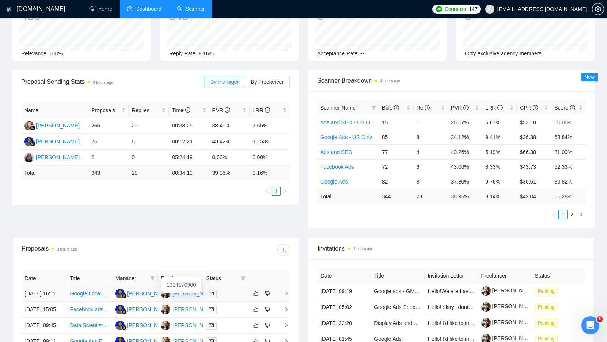
click at [179, 295] on div "[PERSON_NAME]" at bounding box center [195, 293] width 44 height 8
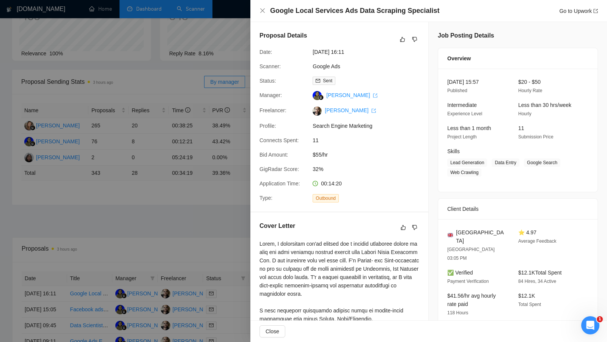
click at [197, 11] on div at bounding box center [303, 171] width 607 height 342
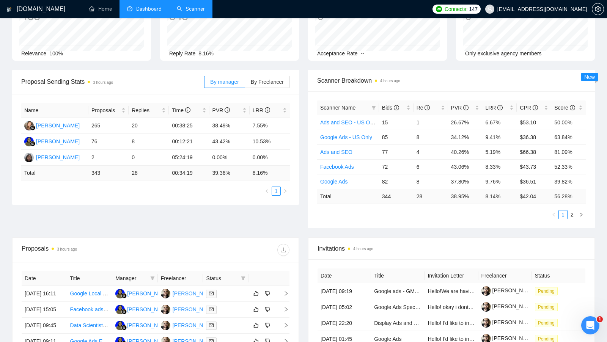
click at [194, 10] on link "Scanner" at bounding box center [191, 9] width 28 height 6
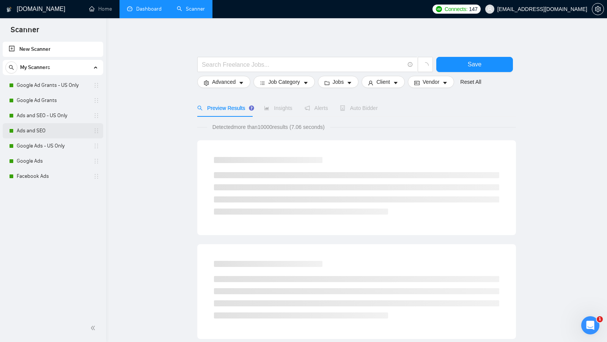
click at [39, 129] on link "Ads and SEO" at bounding box center [53, 130] width 72 height 15
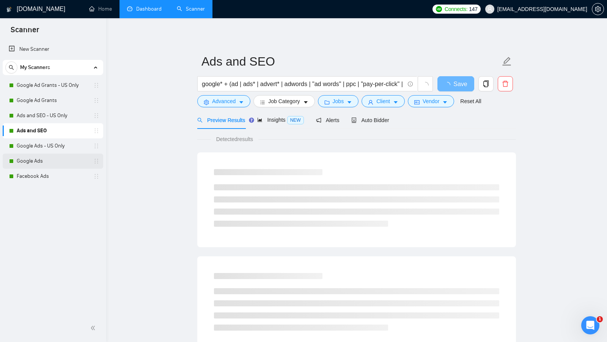
click at [51, 161] on link "Google Ads" at bounding box center [53, 161] width 72 height 15
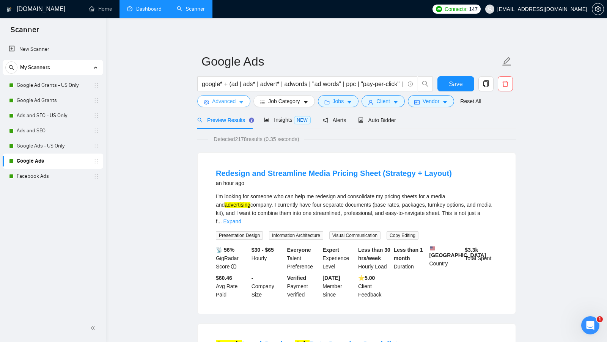
click at [245, 104] on button "Advanced" at bounding box center [223, 101] width 53 height 12
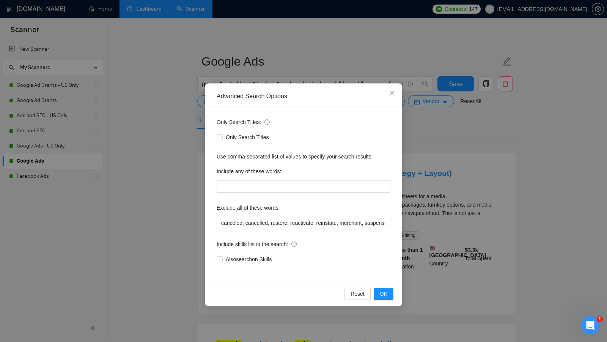
click at [147, 113] on div "Advanced Search Options Only Search Titles: Only Search Titles Use comma-separa…" at bounding box center [303, 171] width 607 height 342
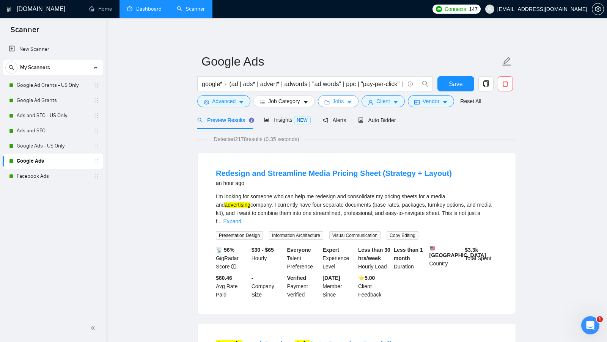
click at [337, 96] on button "Jobs" at bounding box center [338, 101] width 41 height 12
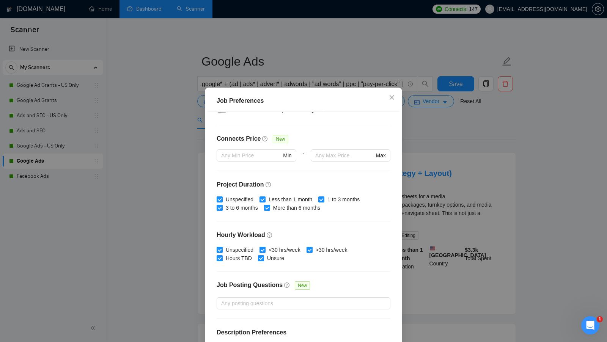
scroll to position [187, 0]
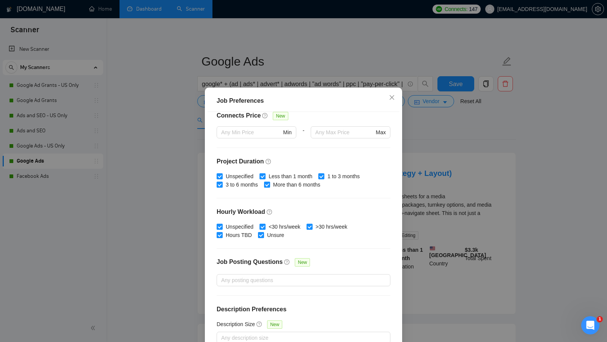
click at [428, 147] on div "Job Preferences Budget Project Type All Fixed Price Hourly Rate Fixed Price Bud…" at bounding box center [303, 171] width 607 height 342
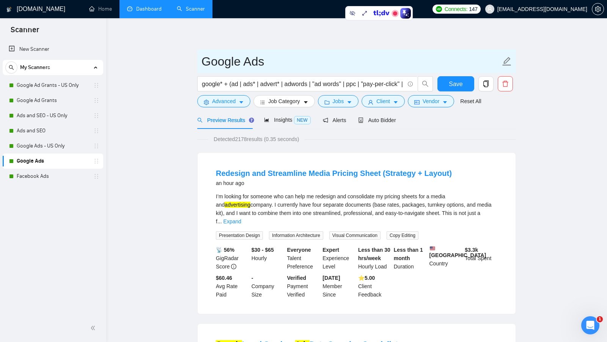
drag, startPoint x: 281, startPoint y: 69, endPoint x: 163, endPoint y: 69, distance: 117.9
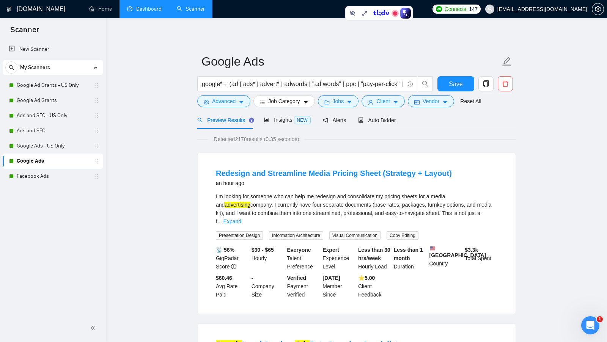
click at [149, 12] on link "Dashboard" at bounding box center [144, 9] width 35 height 6
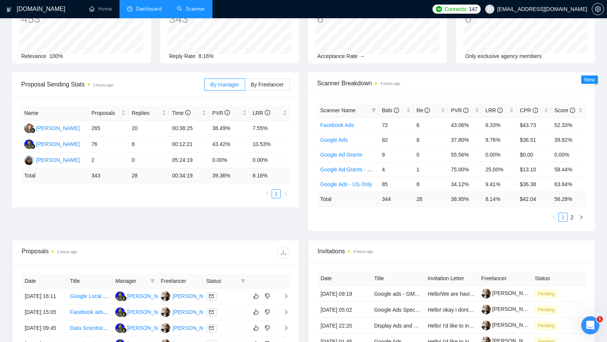
scroll to position [90, 0]
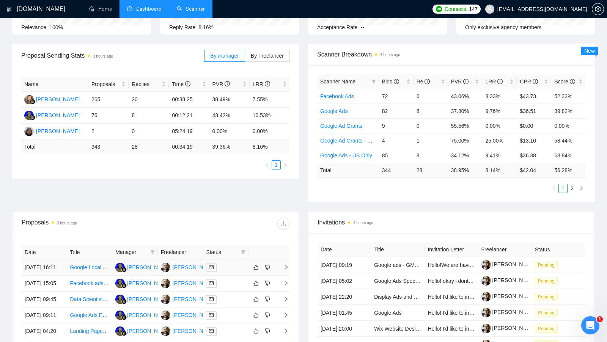
click at [236, 267] on div at bounding box center [225, 267] width 39 height 9
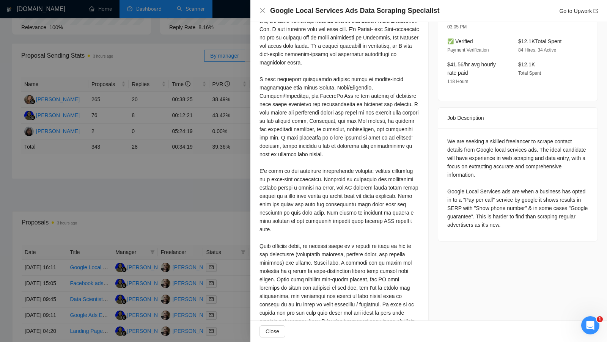
scroll to position [339, 0]
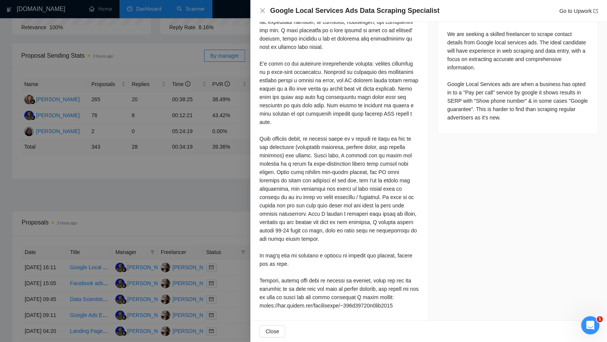
click at [235, 217] on div at bounding box center [303, 171] width 607 height 342
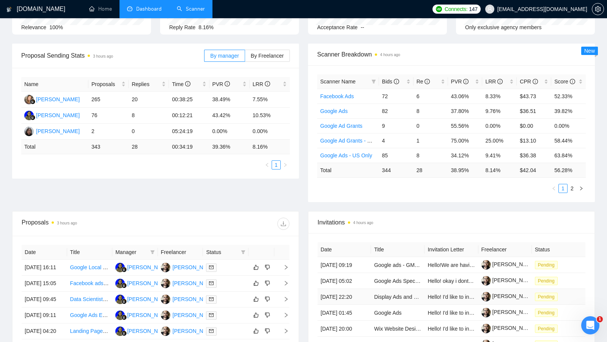
scroll to position [0, 0]
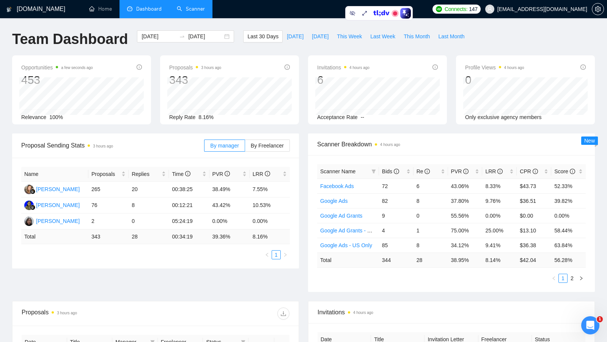
click at [193, 12] on link "Scanner" at bounding box center [191, 9] width 28 height 6
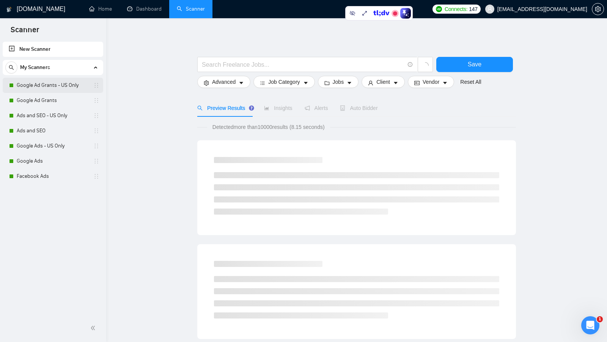
click at [41, 84] on link "Google Ad Grants - US Only" at bounding box center [53, 85] width 72 height 15
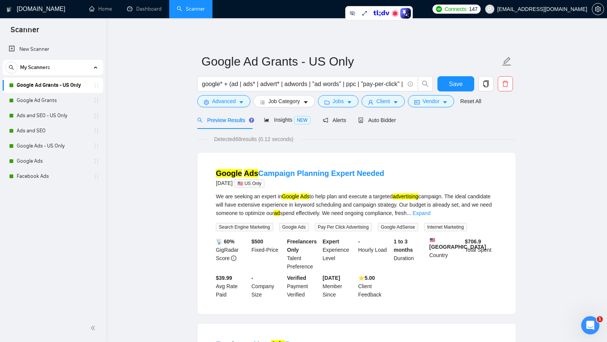
drag, startPoint x: 243, startPoint y: 140, endPoint x: 238, endPoint y: 141, distance: 5.1
click at [238, 141] on span "Detected 68 results (0.12 seconds)" at bounding box center [254, 139] width 90 height 8
click at [54, 147] on link "Google Ads - US Only" at bounding box center [53, 145] width 72 height 15
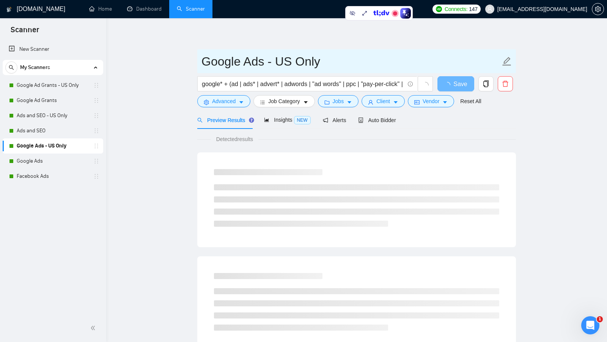
drag, startPoint x: 331, startPoint y: 65, endPoint x: 177, endPoint y: 65, distance: 154.7
click at [179, 65] on main "Google Ads - US Only google* + (ad | ads* | advert* | adwords | "ad words" | pp…" at bounding box center [356, 346] width 476 height 632
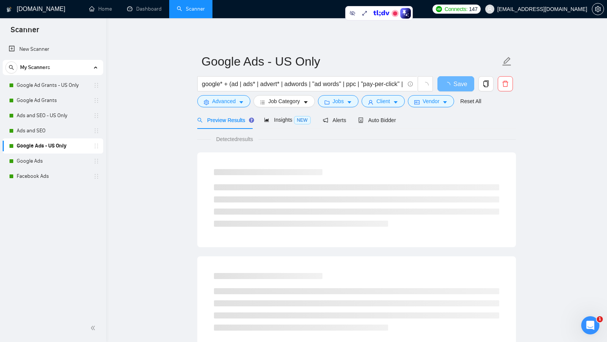
click at [166, 91] on main "Google Ads - US Only google* + (ad | ads* | advert* | adwords | "ad words" | pp…" at bounding box center [356, 346] width 476 height 632
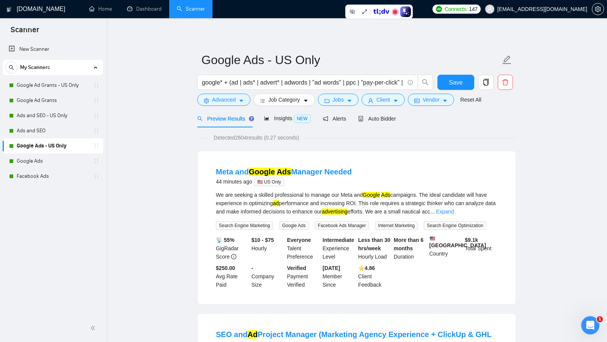
scroll to position [1, 0]
click at [342, 98] on span "Jobs" at bounding box center [338, 100] width 11 height 8
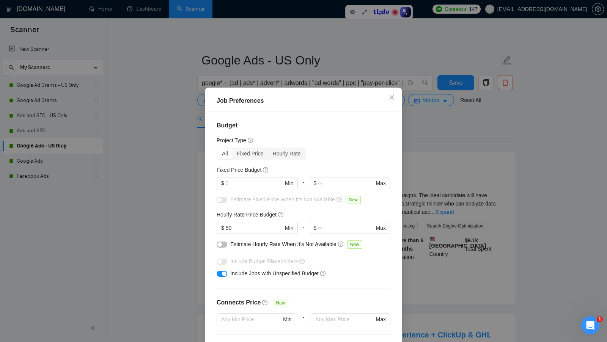
click at [419, 138] on div "Job Preferences Budget Project Type All Fixed Price Hourly Rate Fixed Price Bud…" at bounding box center [303, 171] width 607 height 342
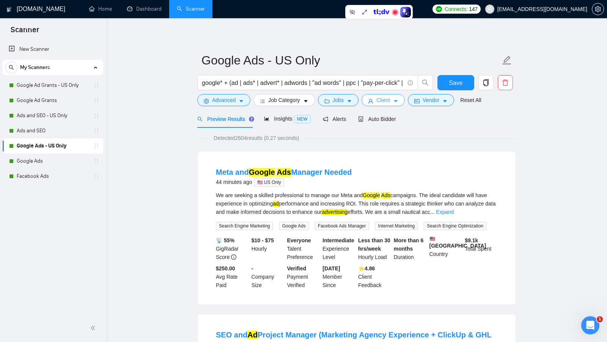
click at [390, 96] on span "Client" at bounding box center [383, 100] width 14 height 8
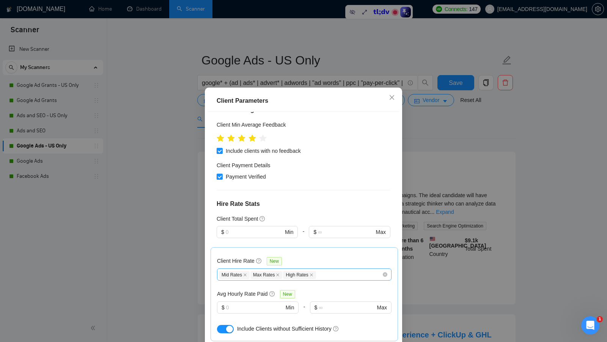
scroll to position [127, 0]
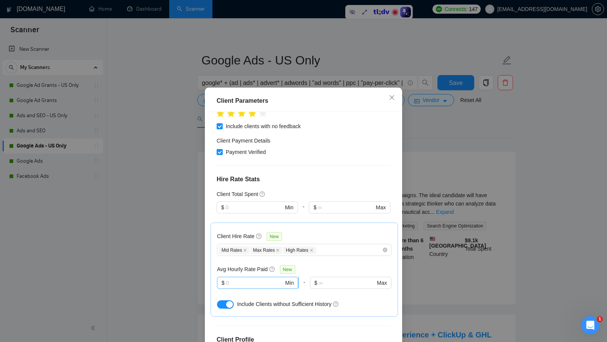
click at [243, 279] on input "text" at bounding box center [255, 283] width 58 height 8
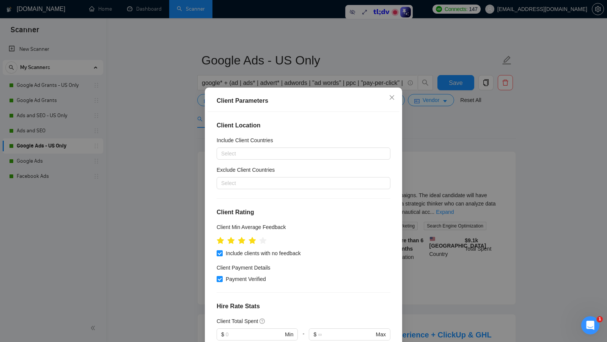
click at [411, 148] on div "Client Parameters Client Location Include Client Countries Select Exclude Clien…" at bounding box center [303, 171] width 607 height 342
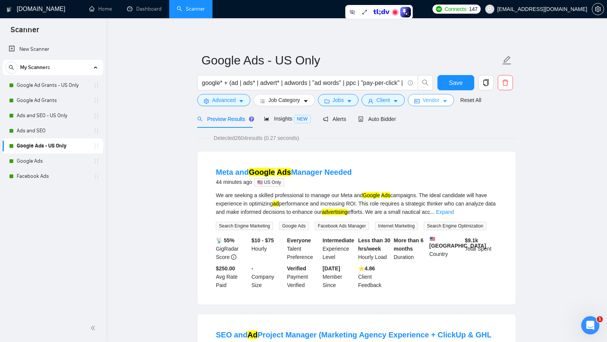
click at [434, 102] on span "Vendor" at bounding box center [430, 100] width 17 height 8
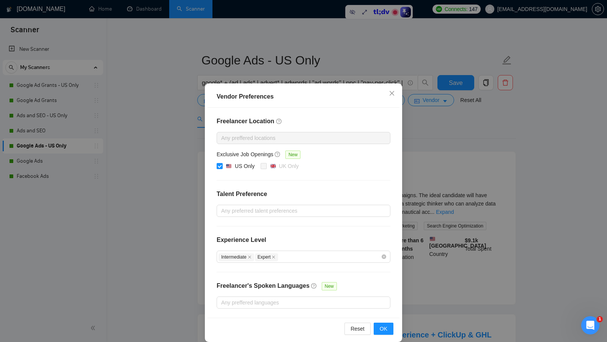
click at [414, 142] on div "Vendor Preferences Freelancer Location Any preffered locations Exclusive Job Op…" at bounding box center [303, 171] width 607 height 342
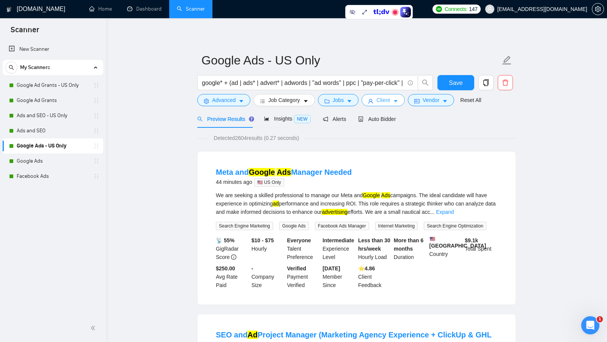
click at [390, 103] on span "Client" at bounding box center [383, 100] width 14 height 8
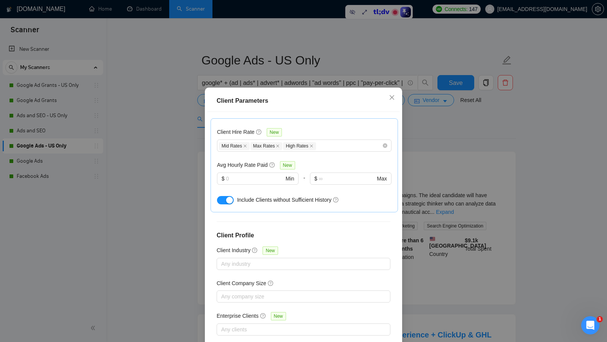
scroll to position [214, 0]
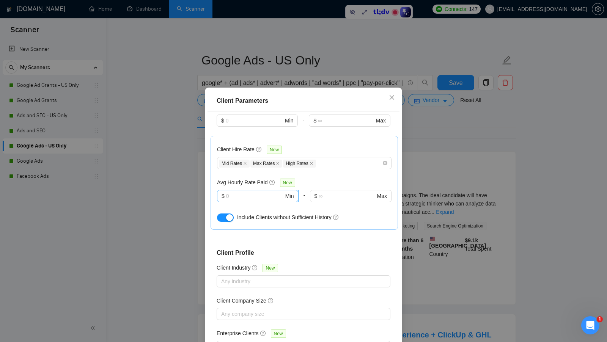
click at [249, 195] on input "text" at bounding box center [255, 196] width 58 height 8
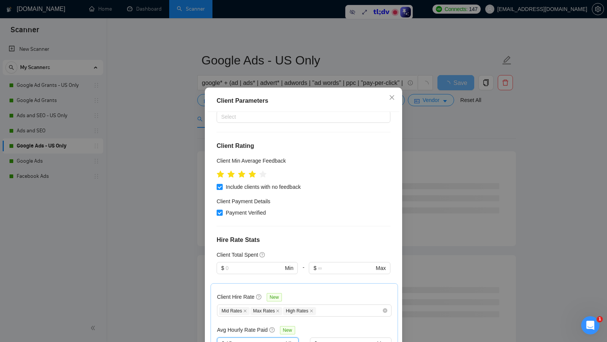
scroll to position [42, 0]
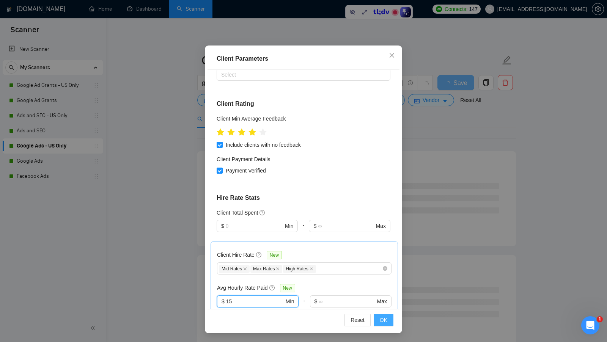
type input "15"
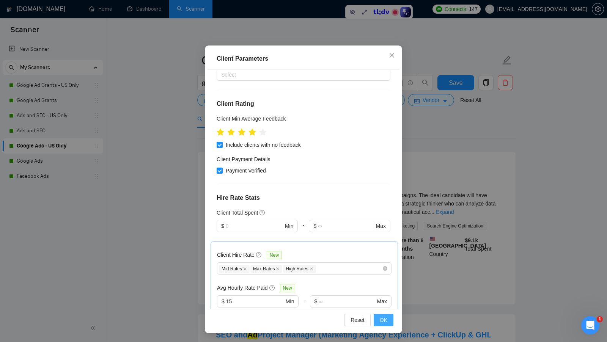
click at [379, 320] on button "OK" at bounding box center [384, 320] width 20 height 12
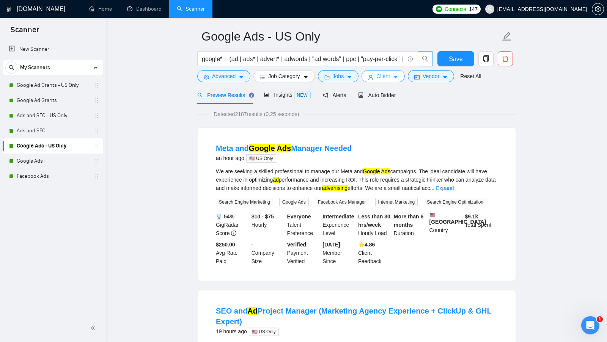
scroll to position [0, 0]
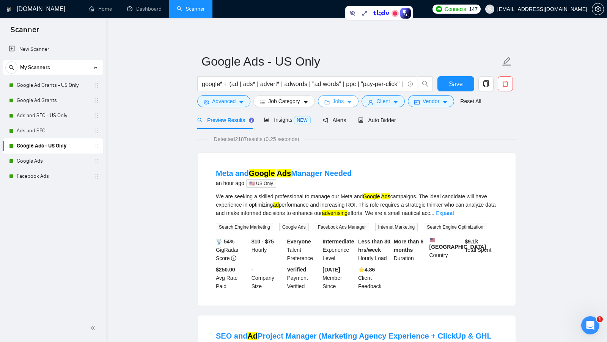
click at [333, 102] on button "Jobs" at bounding box center [338, 101] width 41 height 12
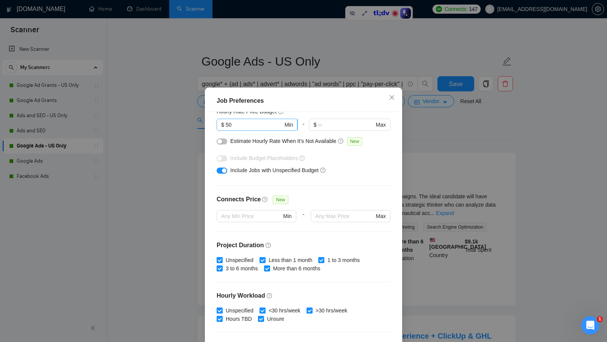
scroll to position [46, 0]
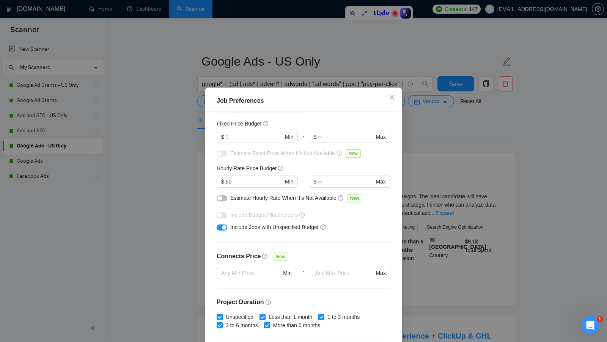
click at [421, 168] on div "Job Preferences Budget Project Type All Fixed Price Hourly Rate Fixed Price Bud…" at bounding box center [303, 171] width 607 height 342
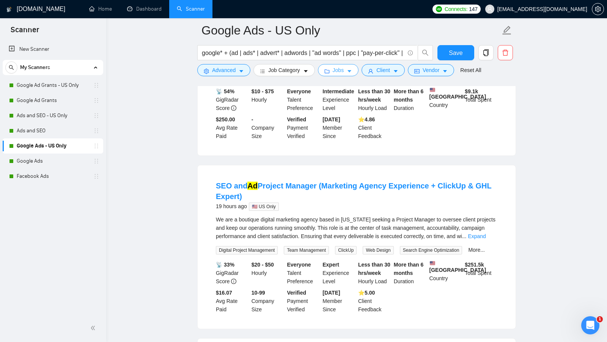
scroll to position [129, 0]
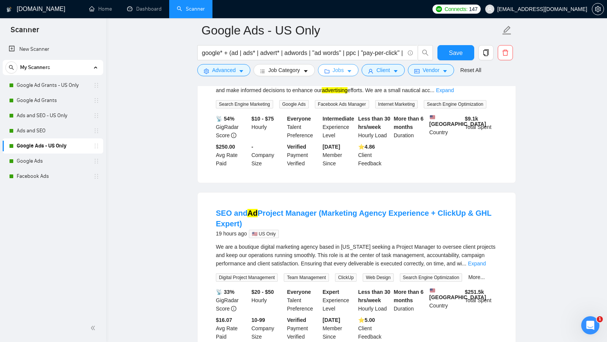
click at [341, 72] on span "Jobs" at bounding box center [338, 70] width 11 height 8
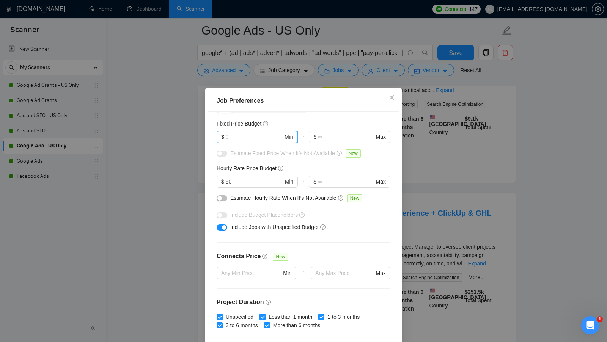
click at [245, 134] on input "text" at bounding box center [254, 137] width 57 height 8
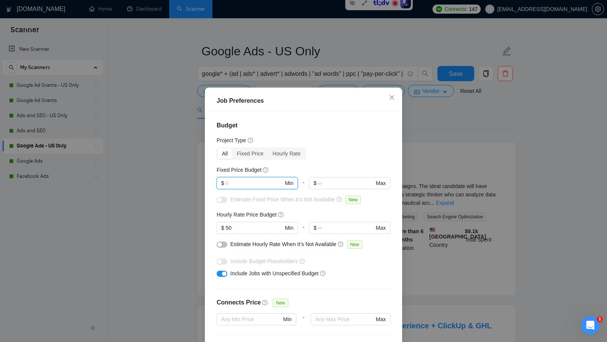
scroll to position [0, 0]
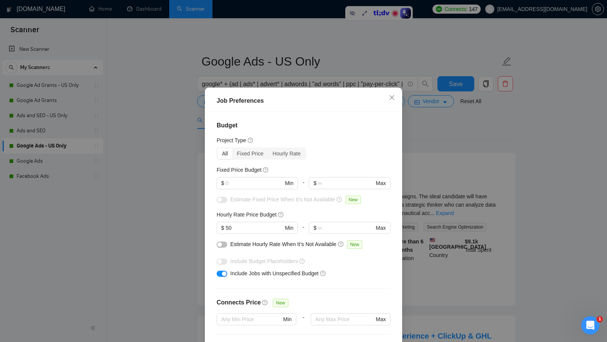
click at [314, 166] on div "Fixed Price Budget" at bounding box center [304, 170] width 174 height 8
click at [233, 185] on input "text" at bounding box center [254, 183] width 57 height 8
drag, startPoint x: 235, startPoint y: 227, endPoint x: 190, endPoint y: 227, distance: 45.1
click at [190, 227] on div "Job Preferences Budget Project Type All Fixed Price Hourly Rate Fixed Price Bud…" at bounding box center [303, 171] width 607 height 342
click at [259, 188] on span "$ Min" at bounding box center [257, 183] width 81 height 12
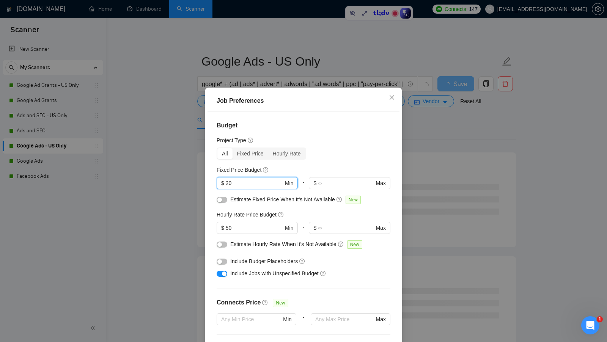
scroll to position [42, 0]
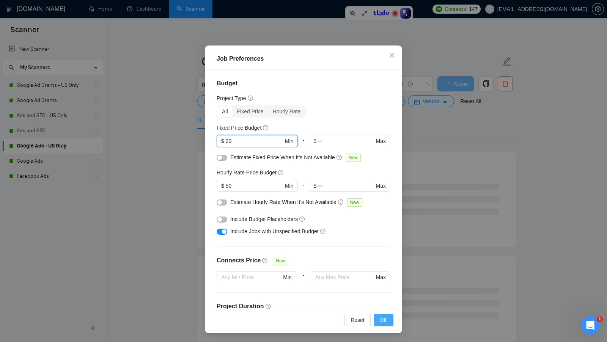
type input "20"
click at [378, 319] on button "OK" at bounding box center [384, 320] width 20 height 12
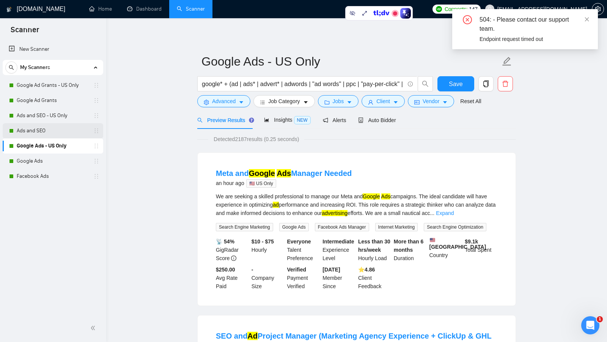
click at [53, 129] on link "Ads and SEO" at bounding box center [53, 130] width 72 height 15
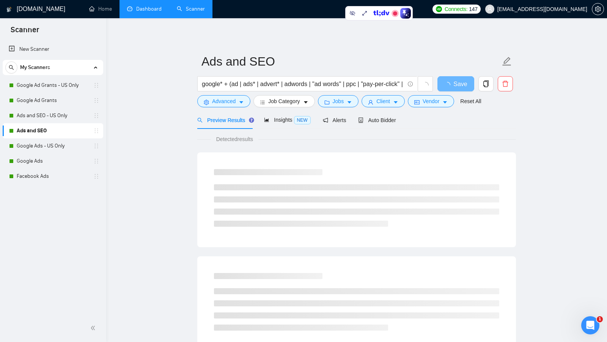
click at [147, 9] on link "Dashboard" at bounding box center [144, 9] width 35 height 6
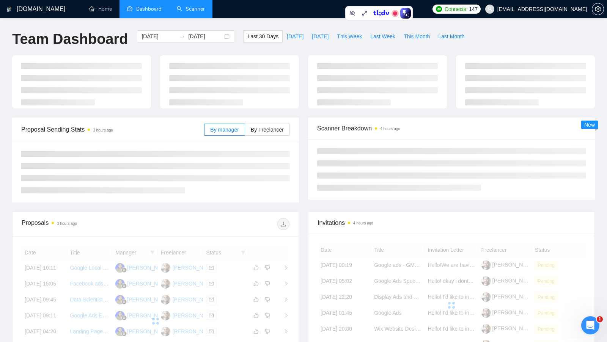
click at [204, 10] on link "Scanner" at bounding box center [191, 9] width 28 height 6
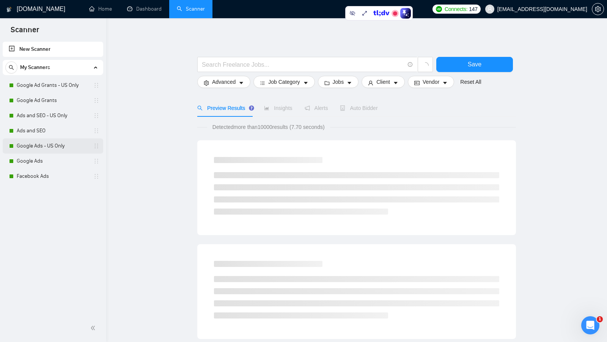
click at [45, 150] on link "Google Ads - US Only" at bounding box center [53, 145] width 72 height 15
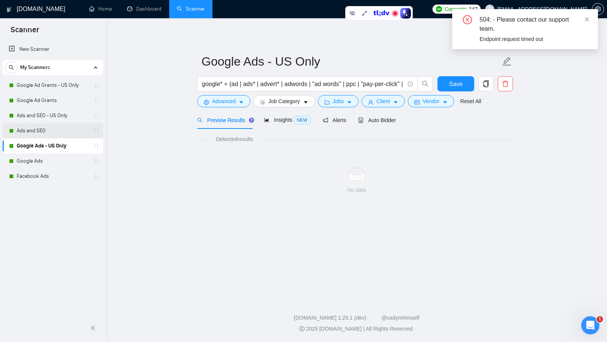
click at [54, 128] on link "Ads and SEO" at bounding box center [53, 130] width 72 height 15
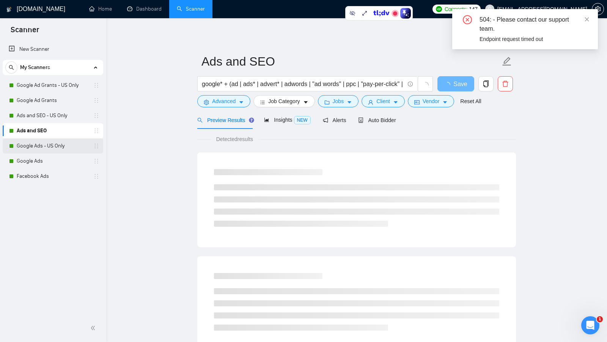
click at [46, 144] on link "Google Ads - US Only" at bounding box center [53, 145] width 72 height 15
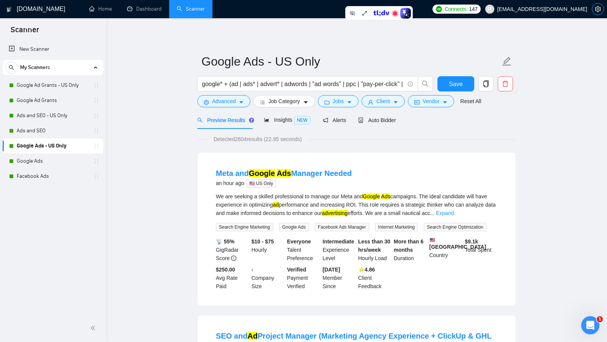
click at [598, 12] on icon "setting" at bounding box center [598, 9] width 6 height 6
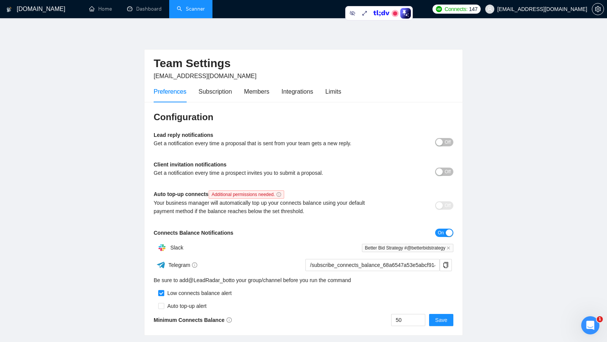
click at [328, 99] on div "Preferences Subscription Members Integrations Limits" at bounding box center [247, 92] width 187 height 22
click at [331, 93] on div "Limits" at bounding box center [333, 91] width 16 height 9
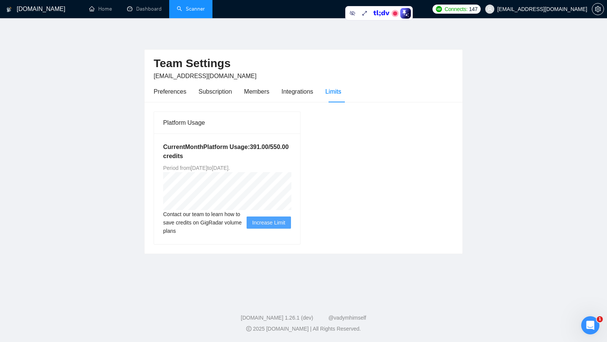
click at [305, 38] on div "Team Settings [EMAIL_ADDRESS][DOMAIN_NAME] Preferences Subscription Members Int…" at bounding box center [303, 142] width 319 height 224
click at [132, 12] on link "Dashboard" at bounding box center [144, 9] width 35 height 6
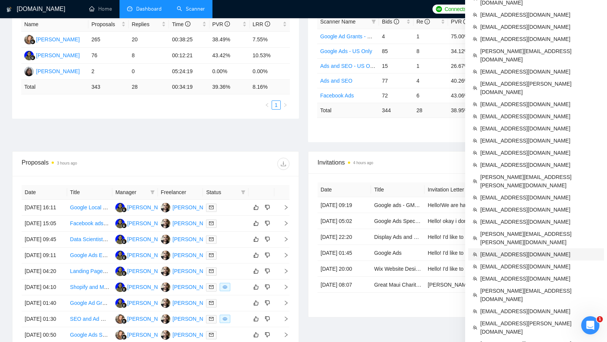
scroll to position [160, 0]
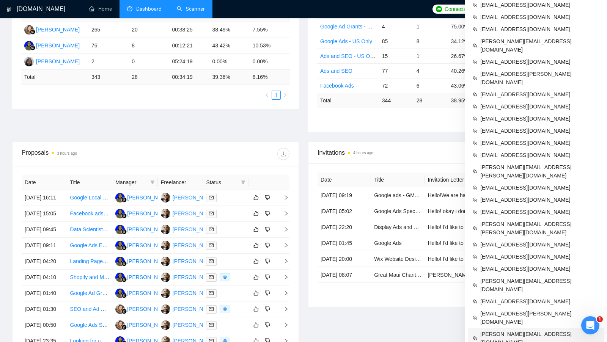
click at [513, 330] on span "[PERSON_NAME][EMAIL_ADDRESS][DOMAIN_NAME]" at bounding box center [539, 338] width 119 height 17
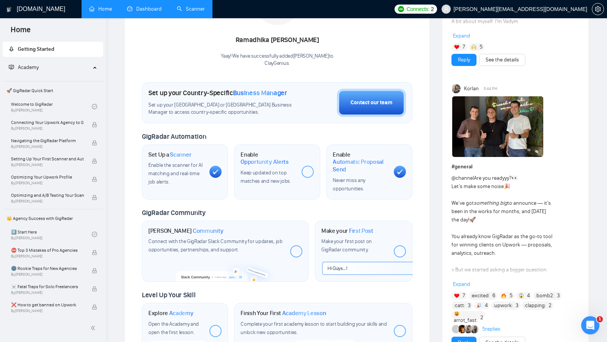
click at [139, 12] on link "Dashboard" at bounding box center [144, 9] width 35 height 6
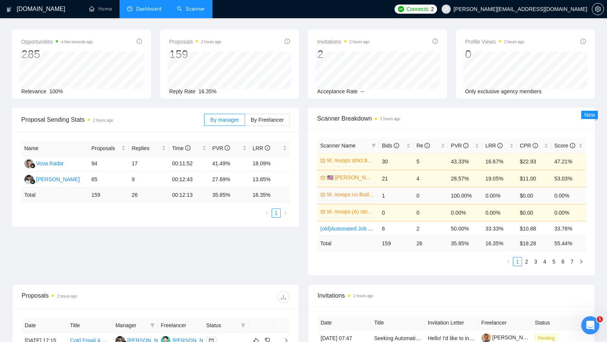
scroll to position [27, 0]
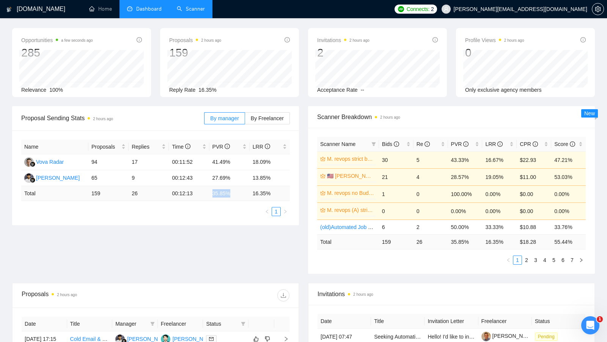
drag, startPoint x: 211, startPoint y: 192, endPoint x: 243, endPoint y: 193, distance: 32.2
click at [244, 193] on td "35.85 %" at bounding box center [229, 193] width 40 height 15
drag, startPoint x: 252, startPoint y: 191, endPoint x: 275, endPoint y: 191, distance: 23.5
click at [275, 191] on td "16.35 %" at bounding box center [270, 193] width 40 height 15
drag, startPoint x: 211, startPoint y: 193, endPoint x: 230, endPoint y: 193, distance: 19.3
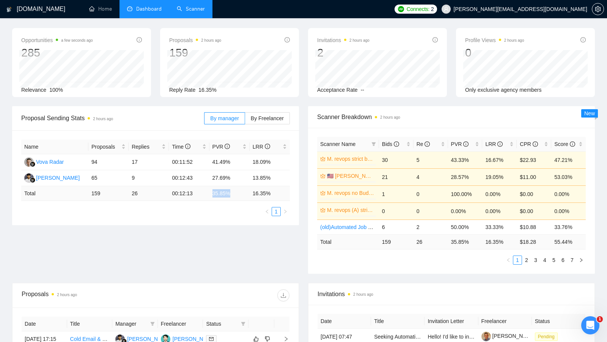
click at [231, 193] on td "35.85 %" at bounding box center [229, 193] width 40 height 15
drag, startPoint x: 252, startPoint y: 191, endPoint x: 276, endPoint y: 193, distance: 23.9
click at [276, 193] on td "16.35 %" at bounding box center [270, 193] width 40 height 15
click at [281, 192] on td "16.35 %" at bounding box center [270, 193] width 40 height 15
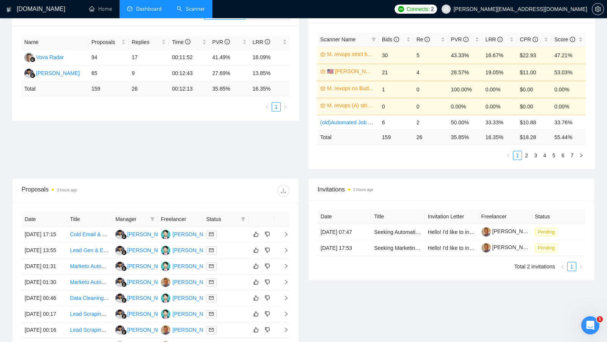
scroll to position [133, 0]
click at [241, 213] on span at bounding box center [243, 218] width 8 height 11
click at [215, 229] on span "Chat" at bounding box center [219, 231] width 14 height 6
checkbox input "true"
click at [242, 196] on div "Proposals 2 hours ago" at bounding box center [156, 190] width 268 height 24
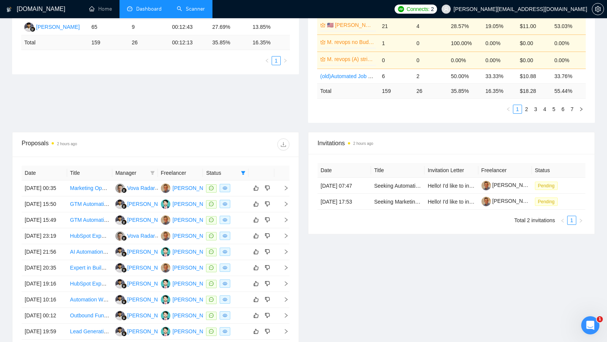
scroll to position [187, 0]
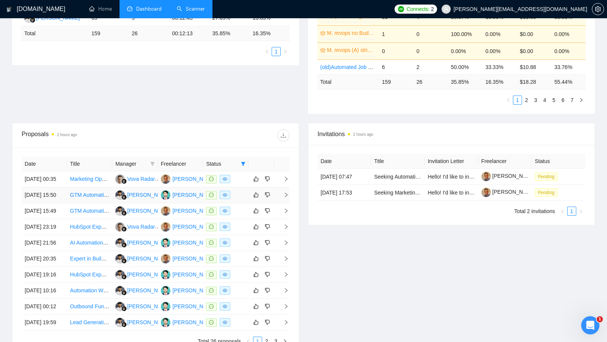
click at [241, 203] on td at bounding box center [226, 195] width 46 height 16
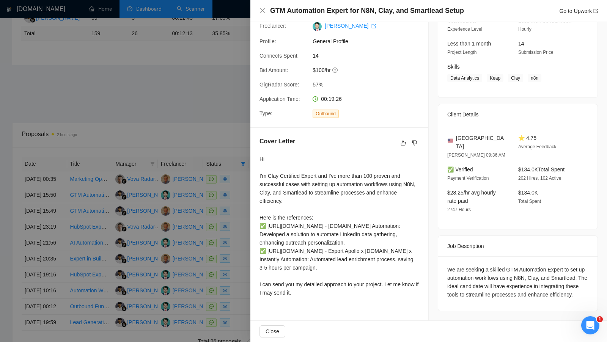
scroll to position [122, 0]
drag, startPoint x: 256, startPoint y: 141, endPoint x: 341, endPoint y: 309, distance: 188.7
click at [342, 309] on div "Cover Letter Hi I'm Clay Certified Expert and I've more than 100 proven and suc…" at bounding box center [339, 218] width 178 height 181
click at [341, 300] on div "Hi I'm Clay Certified Expert and I've more than 100 proven and successful cases…" at bounding box center [339, 227] width 160 height 145
drag, startPoint x: 258, startPoint y: 154, endPoint x: 331, endPoint y: 154, distance: 73.2
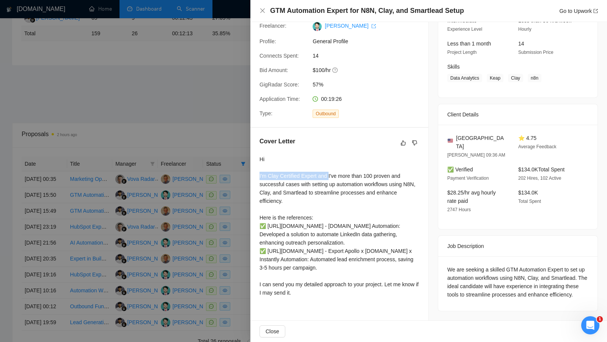
click at [331, 154] on div "Cover Letter Hi I'm Clay Certified Expert and I've more than 100 proven and suc…" at bounding box center [339, 218] width 178 height 181
click at [543, 270] on div "We are seeking a skilled GTM Automation Expert to set up automation workflows u…" at bounding box center [517, 283] width 141 height 33
click at [380, 11] on h4 "GTM Automation Expert for N8N, Clay, and Smartlead Setup" at bounding box center [367, 10] width 194 height 9
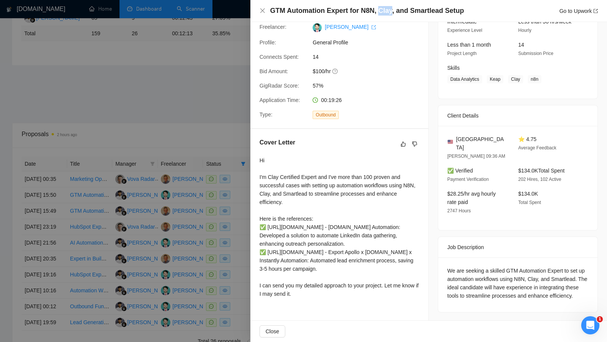
click at [381, 11] on h4 "GTM Automation Expert for N8N, Clay, and Smartlead Setup" at bounding box center [367, 10] width 194 height 9
click at [372, 155] on div "Hi I'm Clay Certified Expert and I've more than 100 proven and successful cases…" at bounding box center [339, 226] width 160 height 142
click at [392, 168] on div "Hi I'm Clay Certified Expert and I've more than 100 proven and successful cases…" at bounding box center [339, 226] width 160 height 142
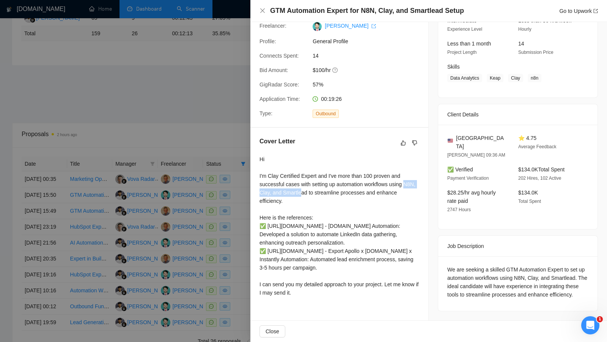
drag, startPoint x: 260, startPoint y: 168, endPoint x: 320, endPoint y: 171, distance: 59.6
click at [319, 171] on div "Hi I'm Clay Certified Expert and I've more than 100 proven and successful cases…" at bounding box center [339, 226] width 160 height 142
click at [361, 171] on div "Hi I'm Clay Certified Expert and I've more than 100 proven and successful cases…" at bounding box center [339, 226] width 160 height 142
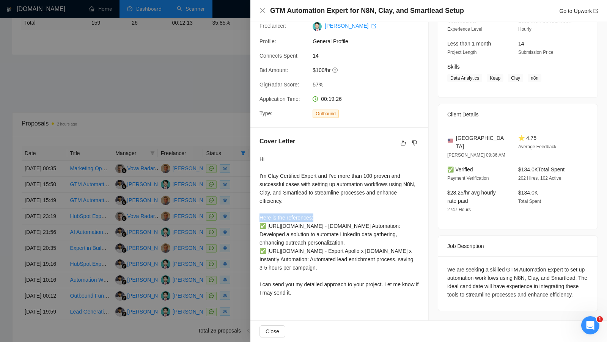
drag, startPoint x: 259, startPoint y: 193, endPoint x: 325, endPoint y: 195, distance: 66.0
click at [325, 195] on div "Hi I'm Clay Certified Expert and I've more than 100 proven and successful cases…" at bounding box center [339, 226] width 160 height 142
click at [306, 202] on div "Hi I'm Clay Certified Expert and I've more than 100 proven and successful cases…" at bounding box center [339, 226] width 160 height 142
drag, startPoint x: 259, startPoint y: 212, endPoint x: 328, endPoint y: 220, distance: 69.0
click at [328, 220] on div "Hi I'm Clay Certified Expert and I've more than 100 proven and successful cases…" at bounding box center [339, 226] width 160 height 142
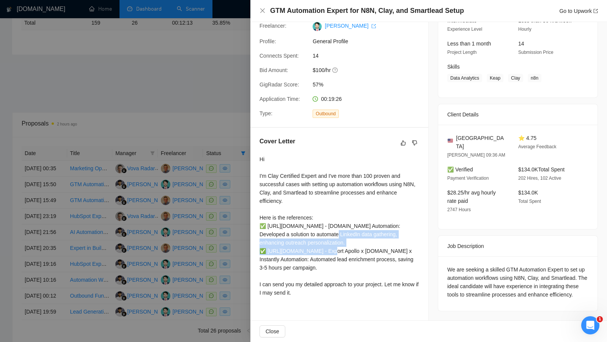
drag, startPoint x: 335, startPoint y: 220, endPoint x: 402, endPoint y: 233, distance: 67.7
click at [398, 233] on div "Hi I'm Clay Certified Expert and I've more than 100 proven and successful cases…" at bounding box center [339, 226] width 160 height 142
click at [396, 236] on div "Hi I'm Clay Certified Expert and I've more than 100 proven and successful cases…" at bounding box center [339, 226] width 160 height 142
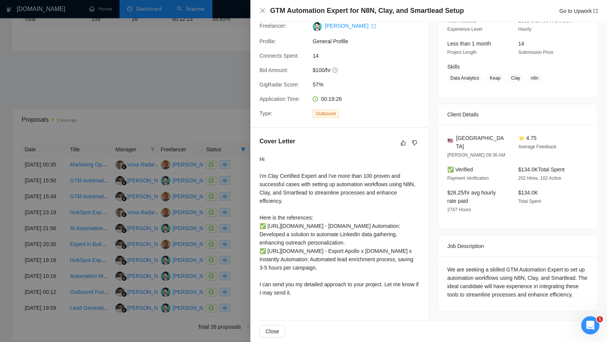
drag, startPoint x: 314, startPoint y: 301, endPoint x: 257, endPoint y: 295, distance: 56.8
click at [257, 295] on div "Cover Letter Hi I'm Clay Certified Expert and I've more than 100 proven and suc…" at bounding box center [339, 218] width 178 height 181
click at [239, 202] on div at bounding box center [303, 171] width 607 height 342
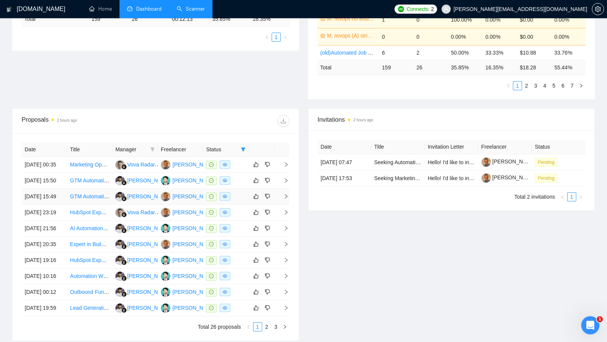
click at [239, 201] on div at bounding box center [225, 196] width 39 height 9
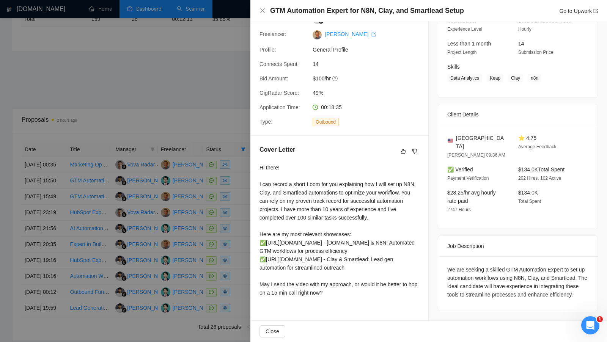
scroll to position [225, 0]
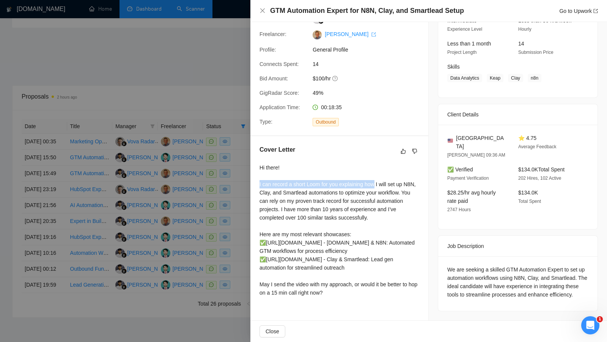
drag, startPoint x: 258, startPoint y: 180, endPoint x: 375, endPoint y: 183, distance: 117.2
click at [376, 182] on div "Cover Letter Hi there! I can record a short Loom for you explaining how I will …" at bounding box center [339, 222] width 178 height 173
click at [397, 183] on div "Hi there! I can record a short Loom for you explaining how I will set up N8N, C…" at bounding box center [339, 229] width 160 height 133
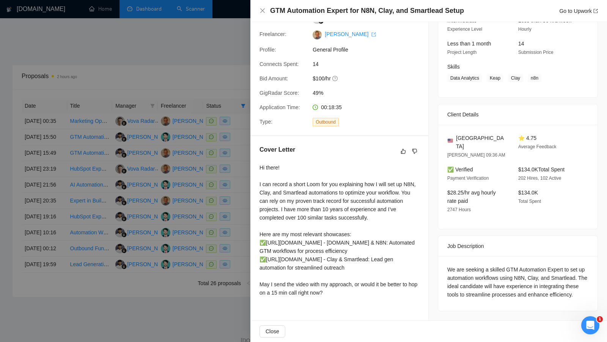
scroll to position [249, 0]
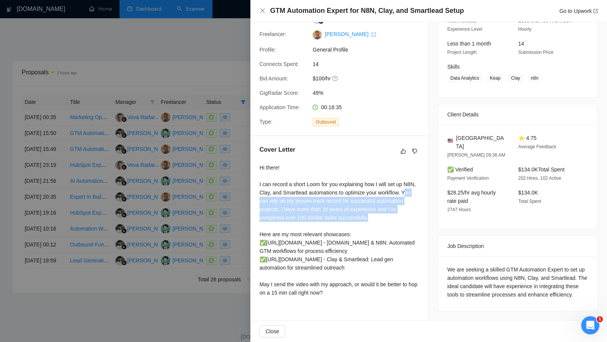
drag, startPoint x: 287, startPoint y: 195, endPoint x: 397, endPoint y: 215, distance: 111.0
click at [397, 215] on div "Hi there! I can record a short Loom for you explaining how I will set up N8N, C…" at bounding box center [339, 229] width 160 height 133
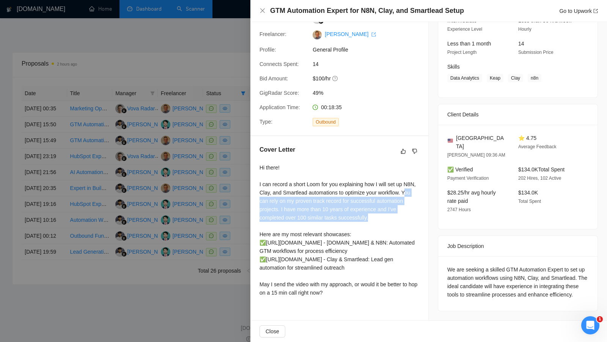
scroll to position [259, 0]
drag, startPoint x: 350, startPoint y: 277, endPoint x: 254, endPoint y: 226, distance: 109.1
click at [254, 226] on div "Cover Letter Hi there! I can record a short Loom for you explaining how I will …" at bounding box center [339, 222] width 178 height 173
click at [341, 243] on div "Hi there! I can record a short Loom for you explaining how I will set up N8N, C…" at bounding box center [339, 229] width 160 height 133
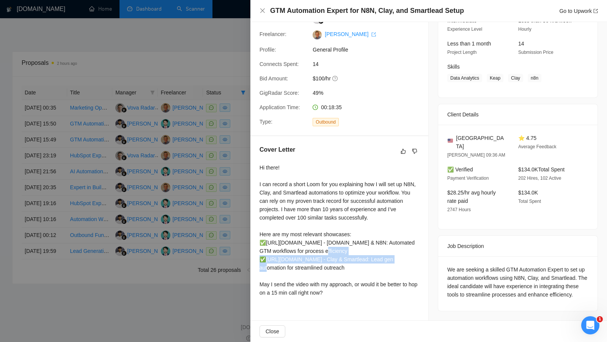
drag, startPoint x: 336, startPoint y: 244, endPoint x: 344, endPoint y: 253, distance: 12.1
click at [344, 253] on div "Hi there! I can record a short Loom for you explaining how I will set up N8N, C…" at bounding box center [339, 229] width 160 height 133
drag, startPoint x: 341, startPoint y: 304, endPoint x: 253, endPoint y: 295, distance: 88.9
click at [253, 295] on div "Cover Letter Hi there! I can record a short Loom for you explaining how I will …" at bounding box center [339, 222] width 178 height 173
click at [200, 218] on div at bounding box center [303, 171] width 607 height 342
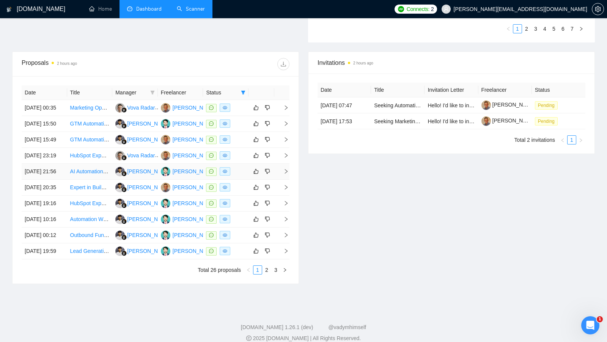
click at [240, 176] on div at bounding box center [225, 171] width 39 height 9
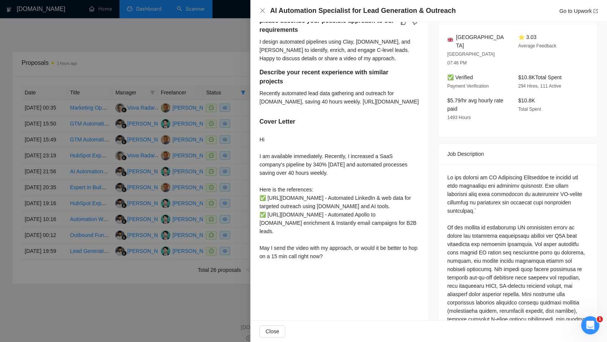
scroll to position [212, 0]
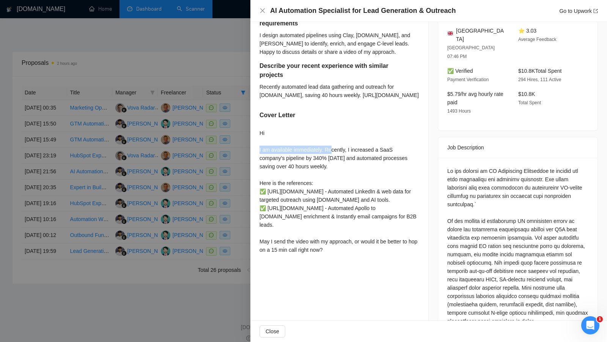
drag, startPoint x: 257, startPoint y: 180, endPoint x: 332, endPoint y: 185, distance: 75.6
click at [332, 185] on div "please describe your possible approach to our requirements I design automated p…" at bounding box center [339, 133] width 178 height 265
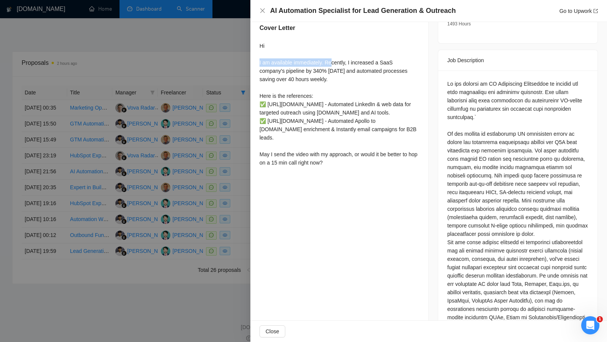
scroll to position [298, 0]
drag, startPoint x: 345, startPoint y: 220, endPoint x: 259, endPoint y: 97, distance: 150.1
click at [259, 97] on div "Hi I am available immediately. Recently, I increased a SaaS company's pipeline …" at bounding box center [339, 104] width 160 height 125
click at [336, 118] on div "Hi I am available immediately. Recently, I increased a SaaS company's pipeline …" at bounding box center [339, 104] width 160 height 125
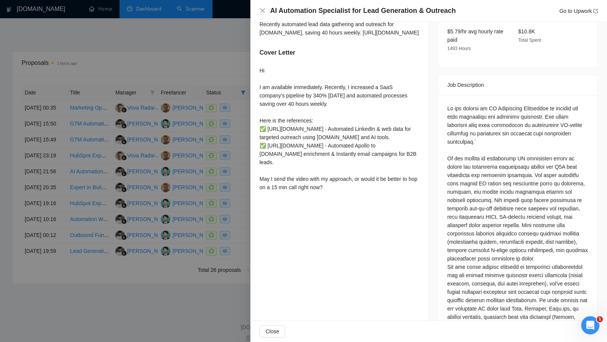
scroll to position [271, 0]
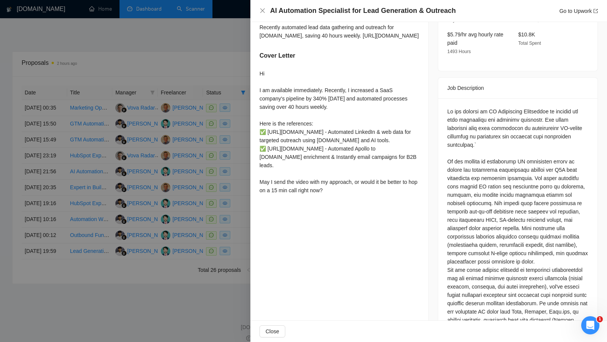
click at [232, 155] on div at bounding box center [303, 171] width 607 height 342
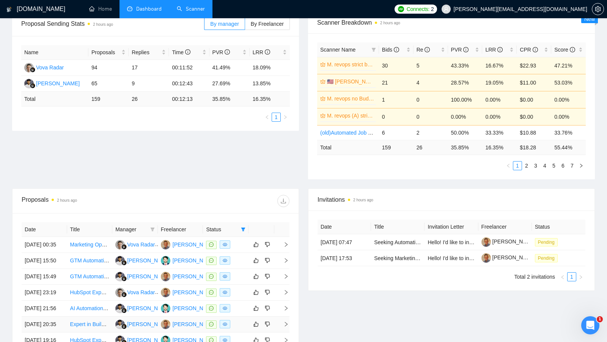
scroll to position [129, 0]
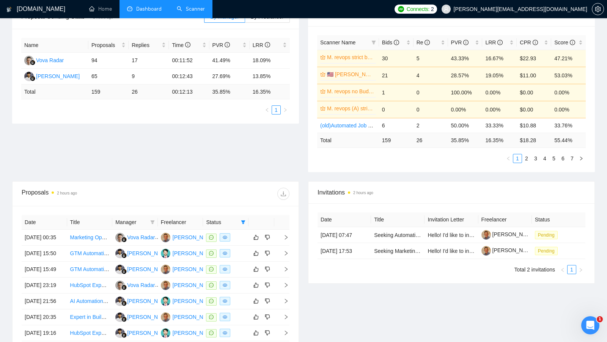
click at [260, 209] on div "Date Title Manager Freelancer Status [DATE] 00:35 Marketing Operations Speciali…" at bounding box center [156, 309] width 286 height 207
click at [244, 237] on div at bounding box center [225, 237] width 39 height 9
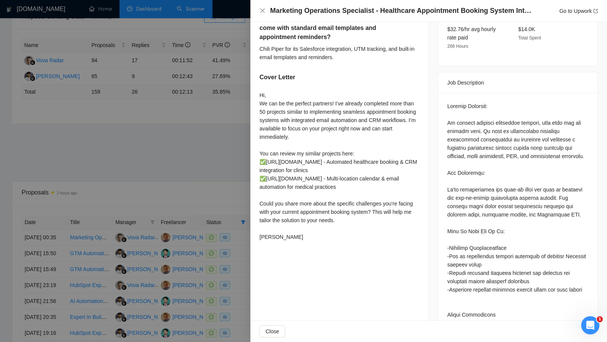
scroll to position [278, 0]
click at [199, 181] on div at bounding box center [303, 171] width 607 height 342
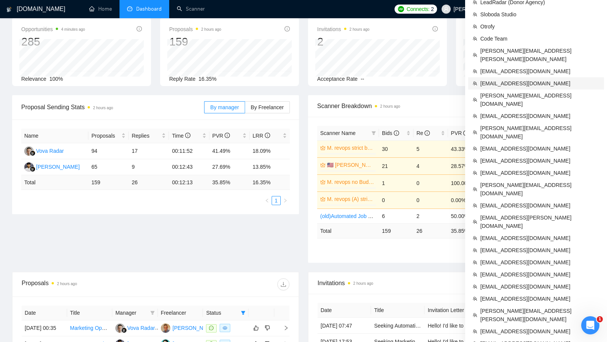
scroll to position [39, 0]
click at [554, 91] on span "[PERSON_NAME][EMAIL_ADDRESS][DOMAIN_NAME]" at bounding box center [539, 99] width 119 height 17
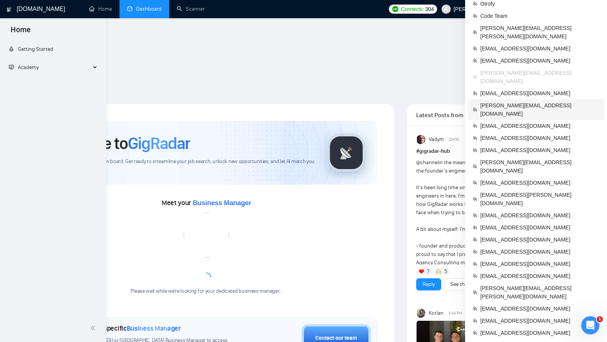
scroll to position [145, 0]
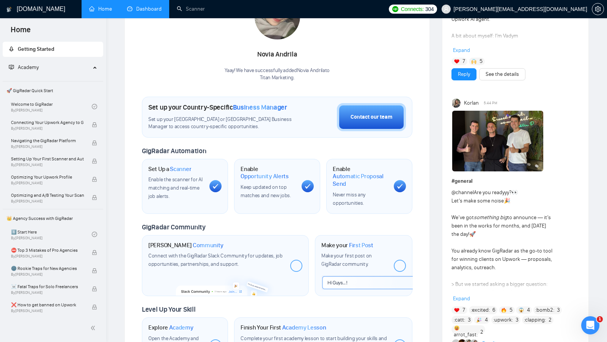
click at [152, 11] on link "Dashboard" at bounding box center [144, 9] width 35 height 6
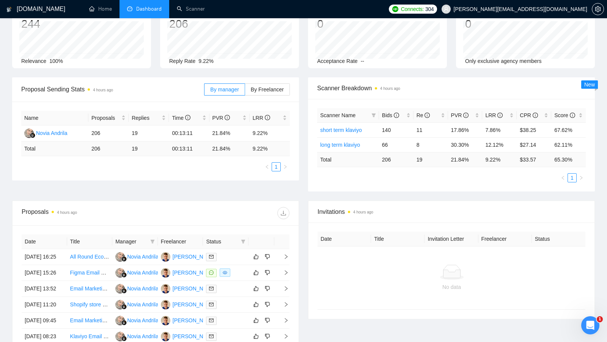
scroll to position [58, 0]
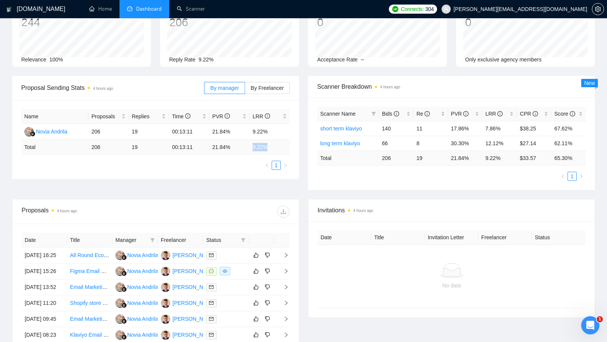
drag, startPoint x: 269, startPoint y: 146, endPoint x: 251, endPoint y: 146, distance: 17.4
click at [251, 146] on td "9.22 %" at bounding box center [270, 147] width 40 height 15
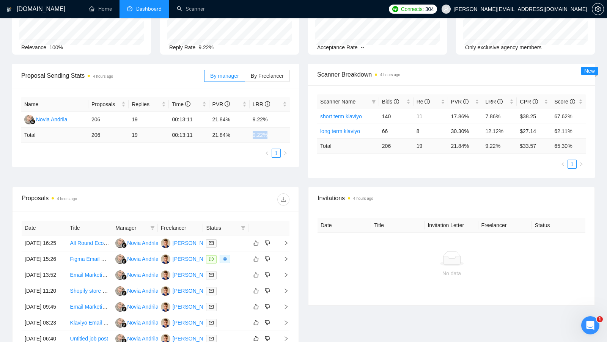
scroll to position [70, 0]
drag, startPoint x: 212, startPoint y: 134, endPoint x: 243, endPoint y: 135, distance: 30.3
click at [242, 135] on td "21.84 %" at bounding box center [229, 134] width 40 height 15
click at [239, 149] on ul "1" at bounding box center [155, 152] width 268 height 9
drag, startPoint x: 211, startPoint y: 135, endPoint x: 235, endPoint y: 136, distance: 23.9
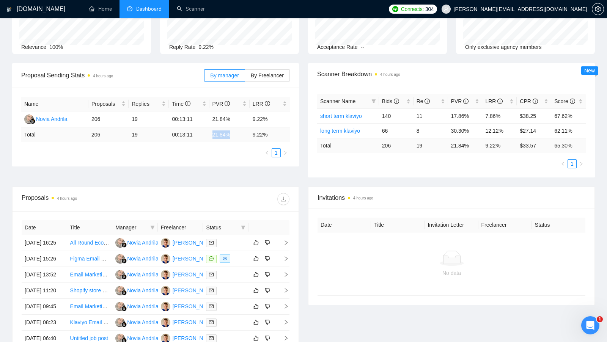
click at [235, 136] on td "21.84 %" at bounding box center [229, 134] width 40 height 15
drag, startPoint x: 250, startPoint y: 134, endPoint x: 277, endPoint y: 135, distance: 27.3
click at [277, 135] on td "9.22 %" at bounding box center [270, 134] width 40 height 15
drag, startPoint x: 234, startPoint y: 133, endPoint x: 212, endPoint y: 134, distance: 22.0
click at [212, 134] on td "21.84 %" at bounding box center [229, 134] width 40 height 15
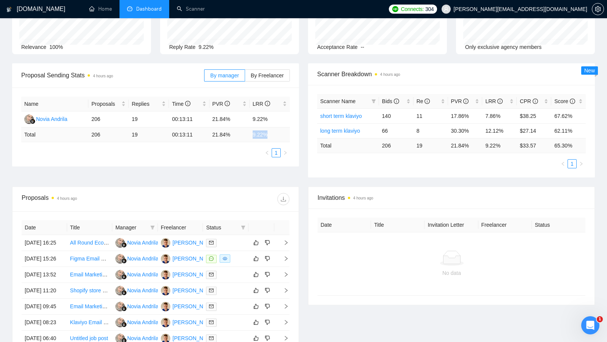
drag, startPoint x: 250, startPoint y: 135, endPoint x: 275, endPoint y: 135, distance: 25.0
click at [275, 135] on td "9.22 %" at bounding box center [270, 134] width 40 height 15
drag, startPoint x: 232, startPoint y: 135, endPoint x: 211, endPoint y: 136, distance: 21.2
click at [211, 135] on td "21.84 %" at bounding box center [229, 134] width 40 height 15
click at [212, 157] on div "Name Proposals Replies Time PVR LRR Novia Andrila 206 19 00:13:11 21.84% 9.22% …" at bounding box center [155, 127] width 287 height 79
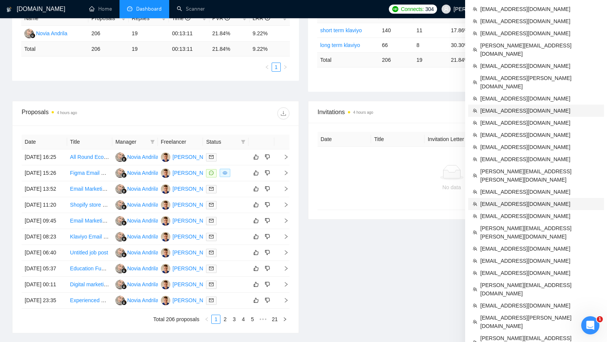
scroll to position [158, 0]
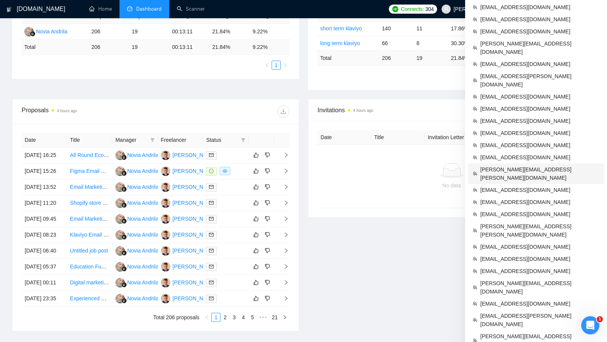
click at [548, 165] on span "[PERSON_NAME][EMAIL_ADDRESS][PERSON_NAME][DOMAIN_NAME]" at bounding box center [539, 173] width 119 height 17
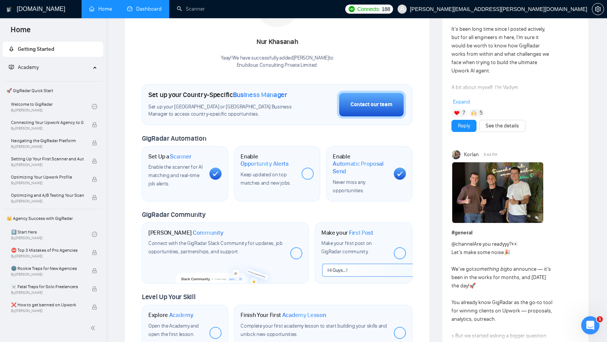
click at [158, 12] on link "Dashboard" at bounding box center [144, 9] width 35 height 6
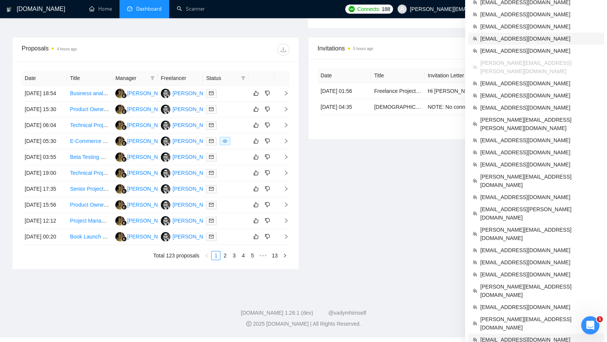
scroll to position [261, 0]
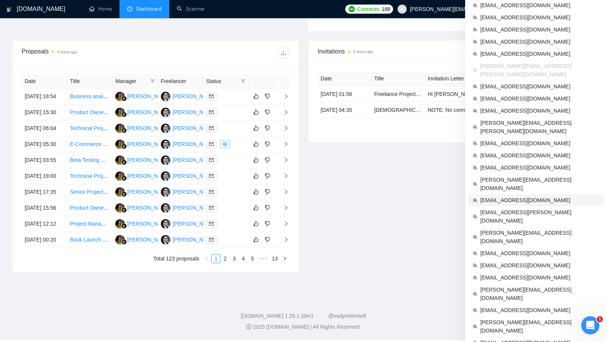
click at [534, 196] on span "[EMAIL_ADDRESS][DOMAIN_NAME]" at bounding box center [539, 200] width 119 height 8
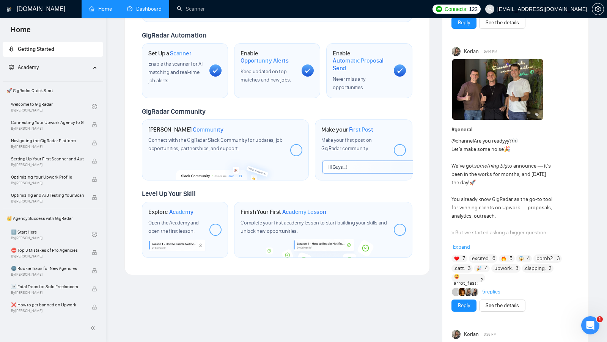
click at [145, 12] on link "Dashboard" at bounding box center [144, 9] width 35 height 6
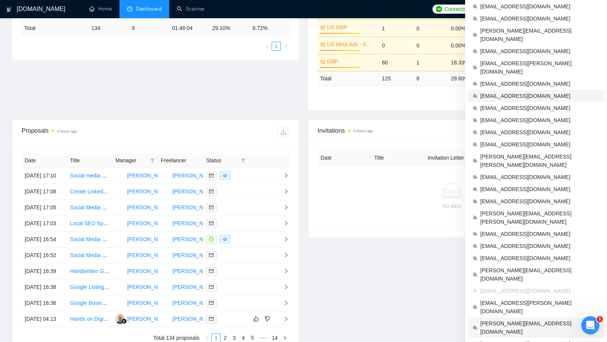
scroll to position [195, 0]
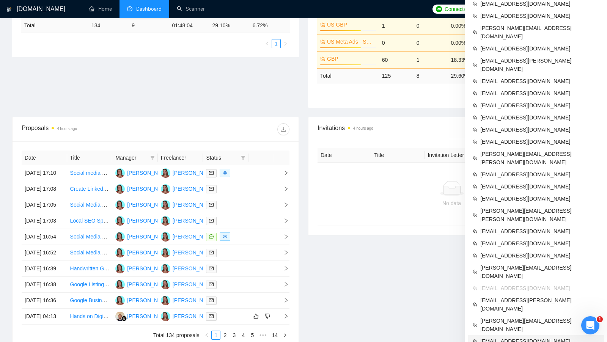
click at [503, 337] on span "[EMAIL_ADDRESS][DOMAIN_NAME]" at bounding box center [539, 341] width 119 height 8
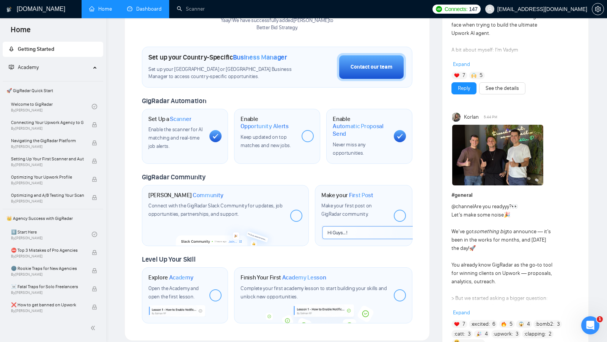
click at [144, 9] on link "Dashboard" at bounding box center [144, 9] width 35 height 6
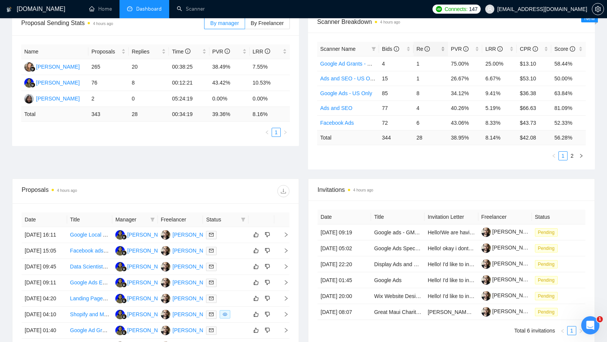
scroll to position [125, 0]
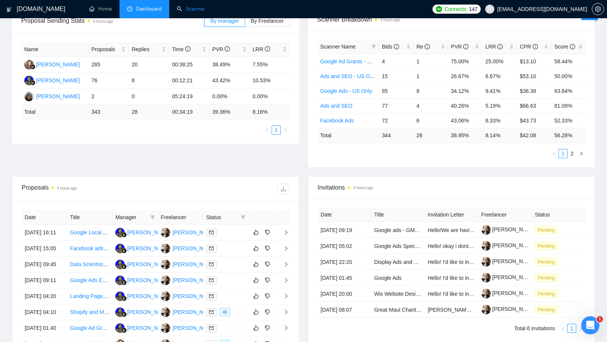
click at [191, 12] on link "Scanner" at bounding box center [191, 9] width 28 height 6
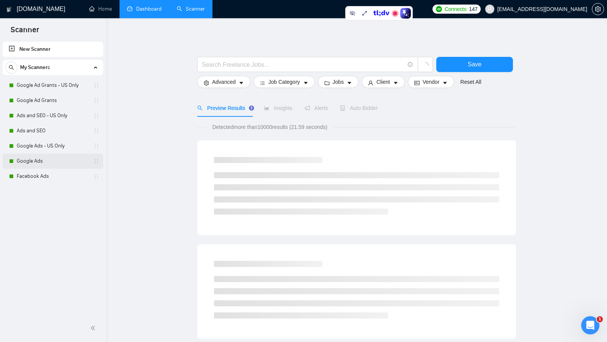
click at [33, 158] on link "Google Ads" at bounding box center [53, 161] width 72 height 15
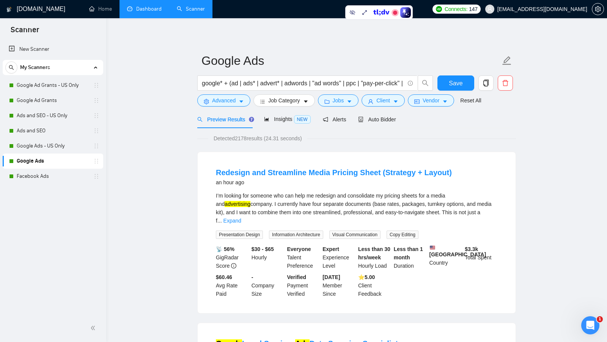
scroll to position [1, 0]
click at [397, 92] on div "google* + (ad | ads* | advert* | adwords | "ad words" | ppc | "pay-per-click" |…" at bounding box center [315, 84] width 239 height 19
click at [393, 98] on button "Client" at bounding box center [382, 100] width 43 height 12
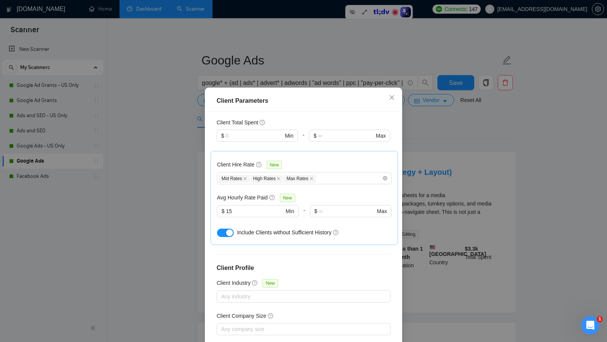
scroll to position [231, 0]
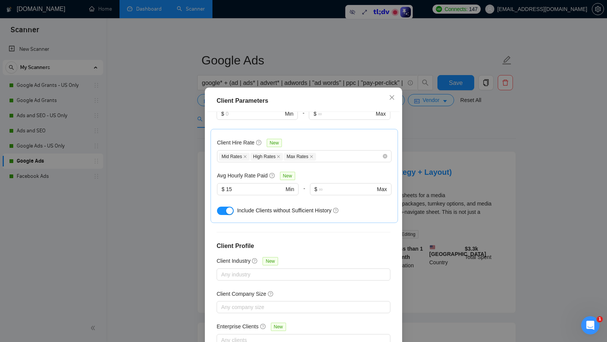
click at [482, 212] on div "Client Parameters Client Location Include Client Countries Select Exclude Clien…" at bounding box center [303, 171] width 607 height 342
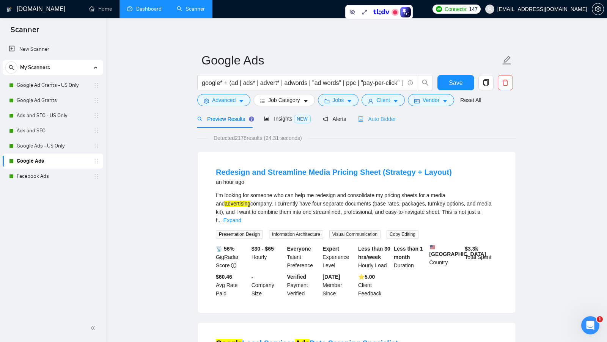
click at [384, 112] on div "Auto Bidder" at bounding box center [377, 119] width 38 height 18
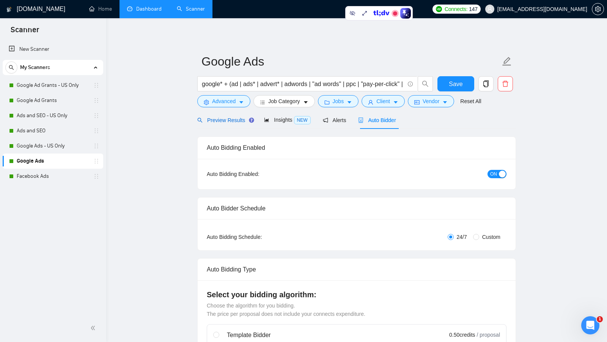
click at [232, 123] on div "Preview Results" at bounding box center [224, 120] width 55 height 8
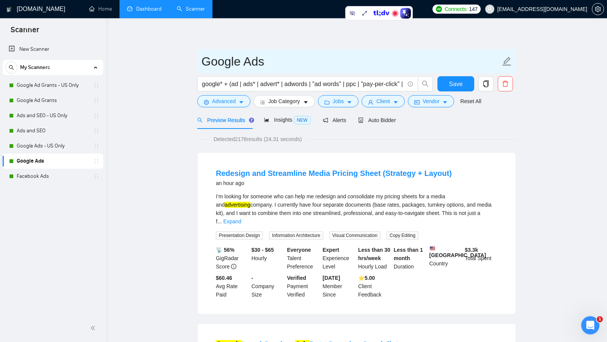
click at [391, 62] on input "Google Ads" at bounding box center [350, 61] width 299 height 19
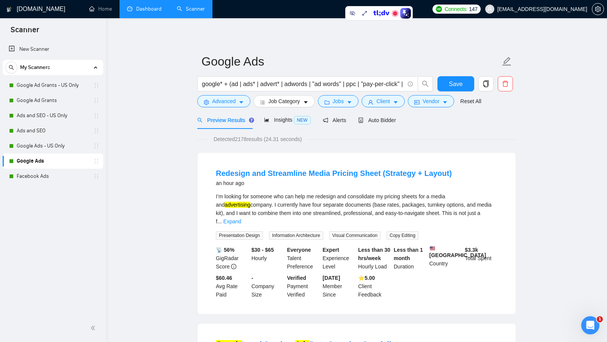
click at [161, 12] on link "Dashboard" at bounding box center [144, 9] width 35 height 6
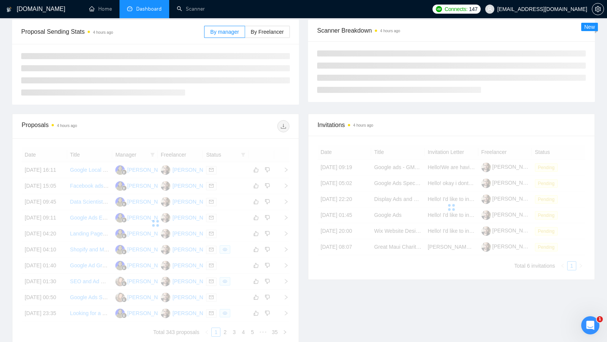
scroll to position [99, 0]
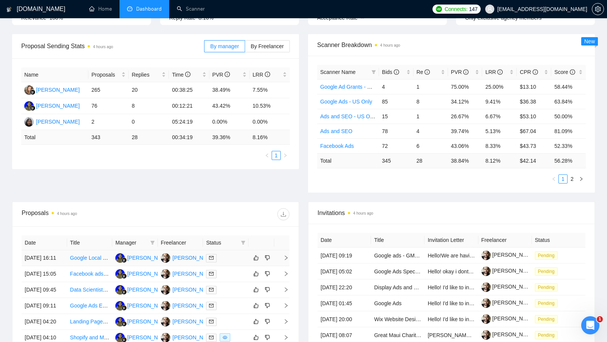
click at [227, 259] on div at bounding box center [225, 258] width 39 height 9
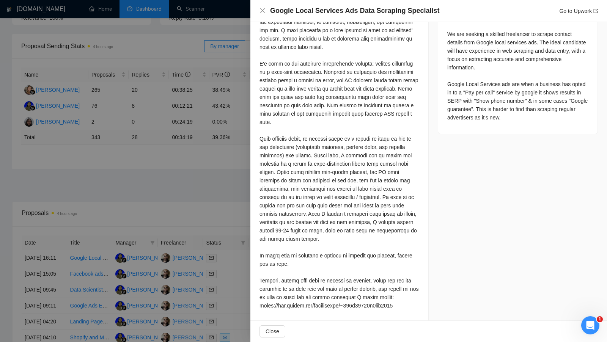
scroll to position [116, 0]
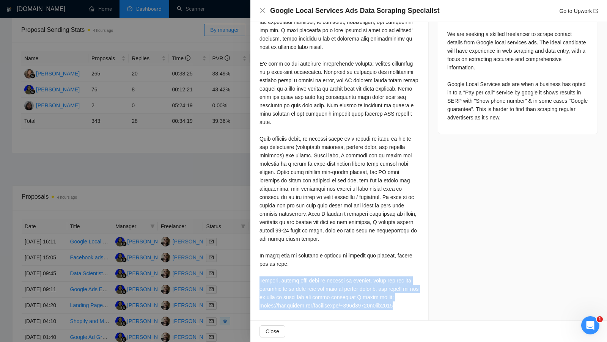
drag, startPoint x: 256, startPoint y: 278, endPoint x: 420, endPoint y: 306, distance: 166.2
click at [420, 306] on div "Cover Letter" at bounding box center [339, 98] width 178 height 448
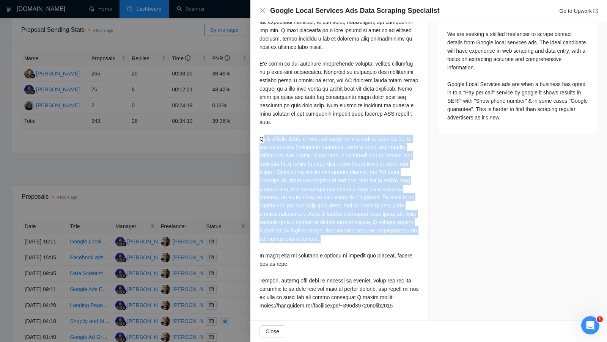
drag, startPoint x: 262, startPoint y: 139, endPoint x: 422, endPoint y: 246, distance: 192.9
click at [422, 246] on div "Cover Letter" at bounding box center [339, 98] width 178 height 448
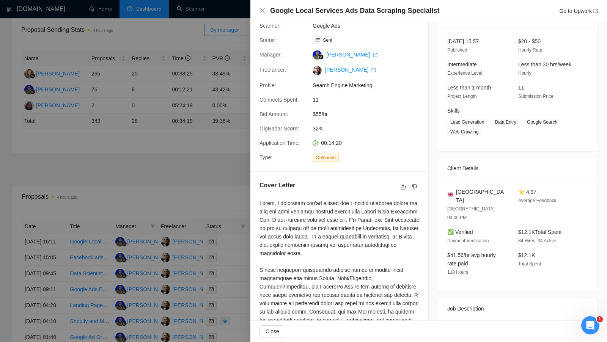
scroll to position [0, 0]
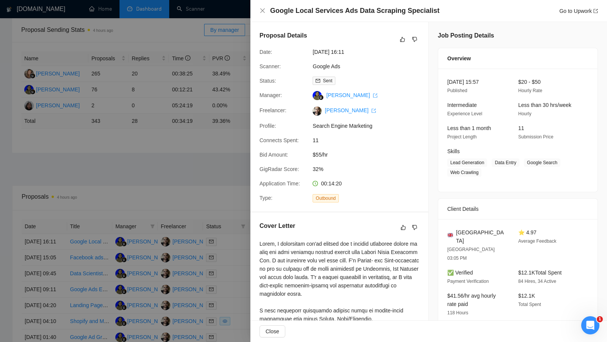
click at [221, 184] on div at bounding box center [303, 171] width 607 height 342
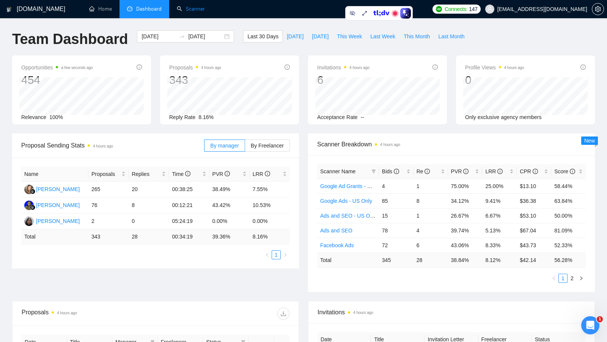
click at [187, 9] on link "Scanner" at bounding box center [191, 9] width 28 height 6
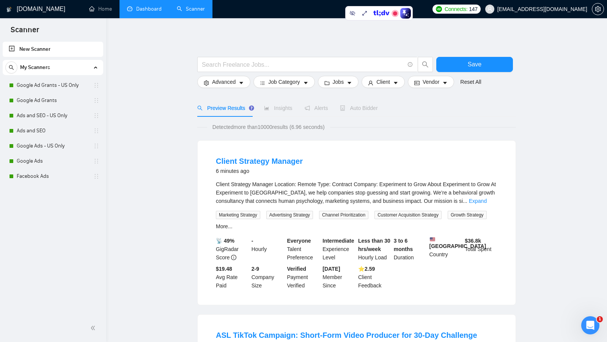
click at [151, 6] on link "Dashboard" at bounding box center [144, 9] width 35 height 6
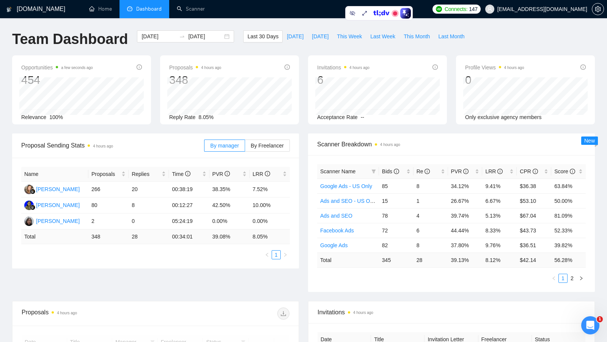
scroll to position [132, 0]
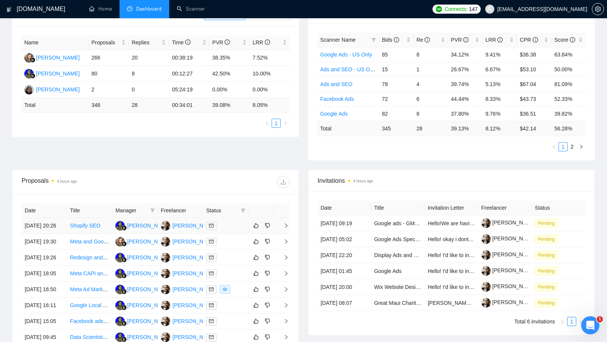
click at [186, 229] on div "[PERSON_NAME]" at bounding box center [195, 225] width 44 height 8
